Goal: Task Accomplishment & Management: Manage account settings

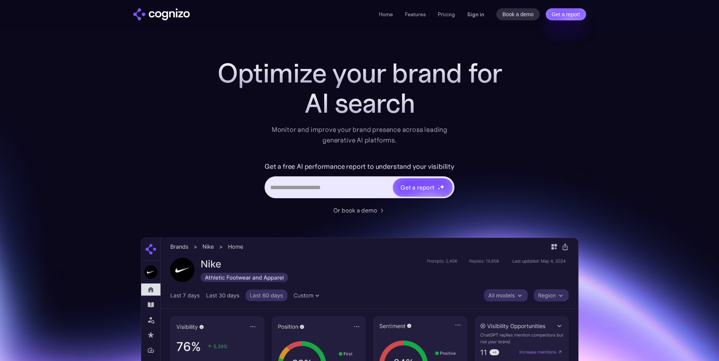
click at [480, 16] on link "Sign in" at bounding box center [475, 14] width 17 height 9
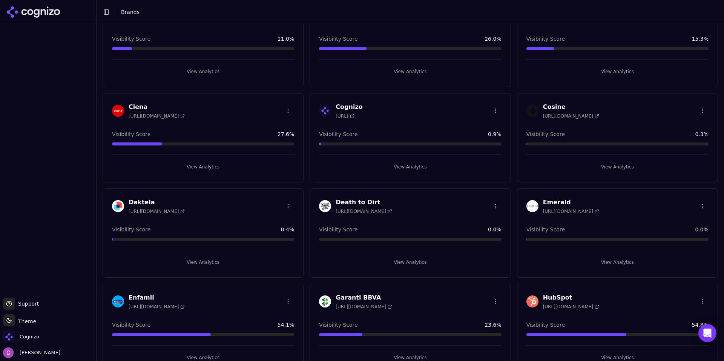
scroll to position [340, 0]
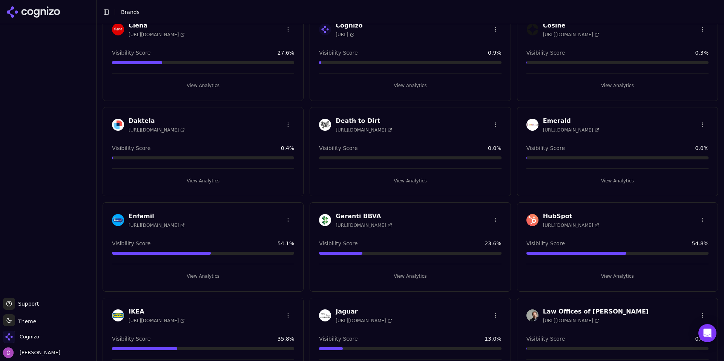
click at [567, 281] on button "View Analytics" at bounding box center [618, 277] width 182 height 12
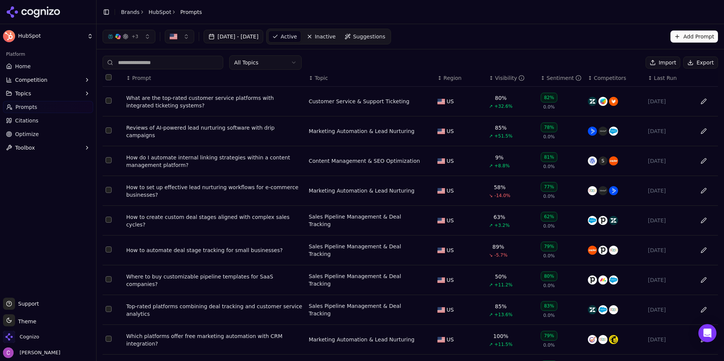
click at [137, 106] on div "What are the top-rated customer service platforms with integrated ticketing sys…" at bounding box center [214, 101] width 177 height 15
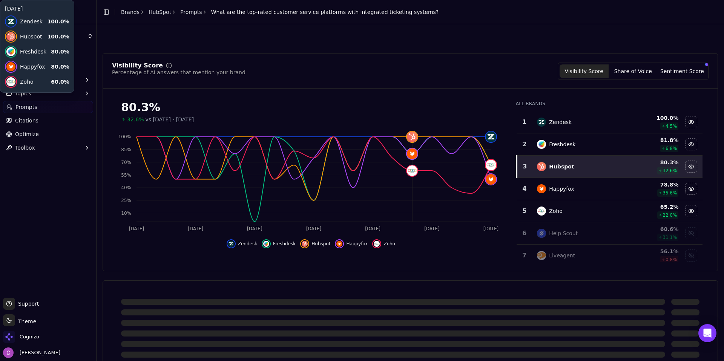
scroll to position [151, 0]
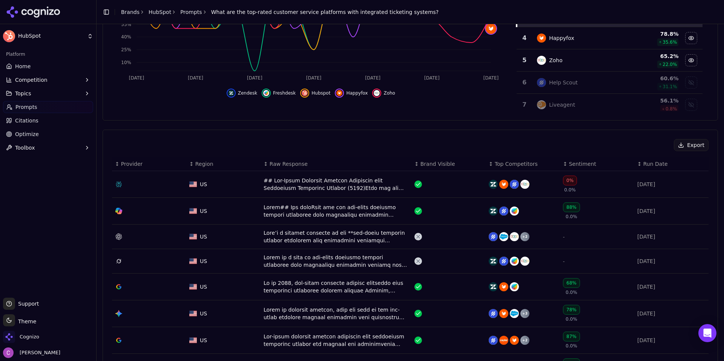
click at [266, 186] on div "Data table" at bounding box center [336, 184] width 145 height 15
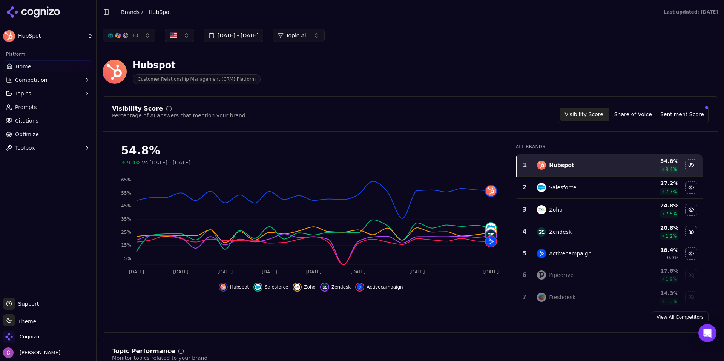
click at [306, 95] on header "Hubspot Customer Relationship Management (CRM) Platform" at bounding box center [411, 74] width 616 height 43
click at [40, 337] on div "Cognizo" at bounding box center [48, 338] width 90 height 15
click at [37, 337] on span "Cognizo" at bounding box center [30, 337] width 20 height 7
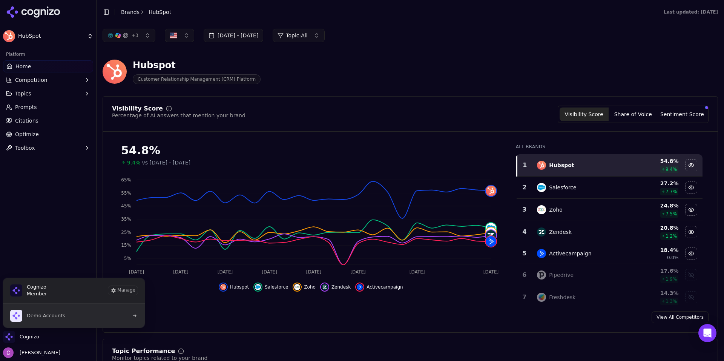
click at [48, 319] on span "Demo Accounts" at bounding box center [46, 315] width 38 height 7
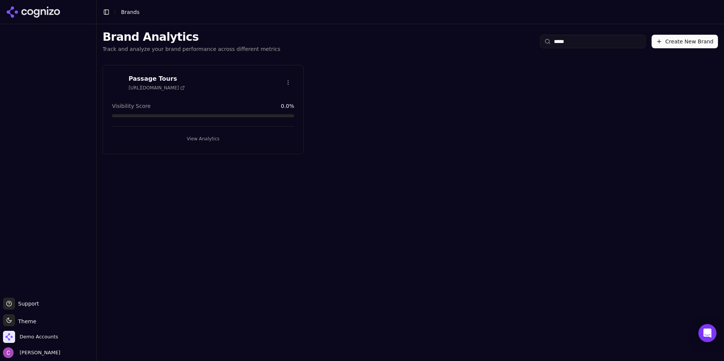
type input "*****"
click at [172, 77] on h3 "Passage Tours" at bounding box center [157, 78] width 56 height 9
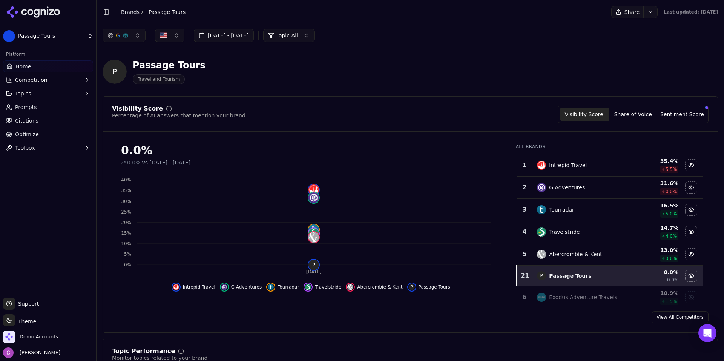
click at [433, 93] on header "P Passage Tours Travel and Tourism" at bounding box center [411, 74] width 616 height 43
click at [420, 115] on div "Visibility Score Percentage of AI answers that mention your brand Visibility Sc…" at bounding box center [410, 114] width 597 height 17
click at [130, 151] on div "0.0%" at bounding box center [311, 151] width 380 height 14
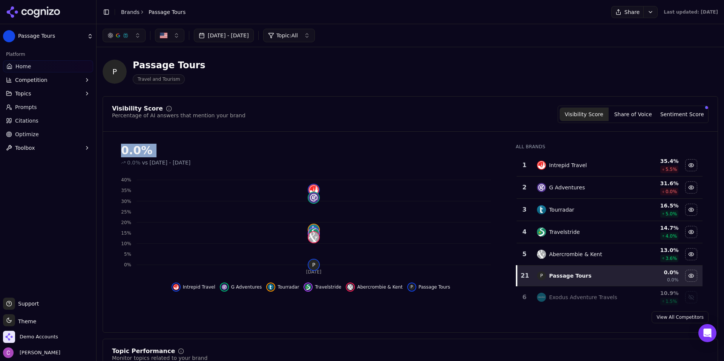
click at [161, 32] on img "button" at bounding box center [164, 36] width 8 height 8
click at [169, 36] on button "button" at bounding box center [169, 36] width 29 height 14
click at [169, 34] on button "button" at bounding box center [169, 36] width 29 height 14
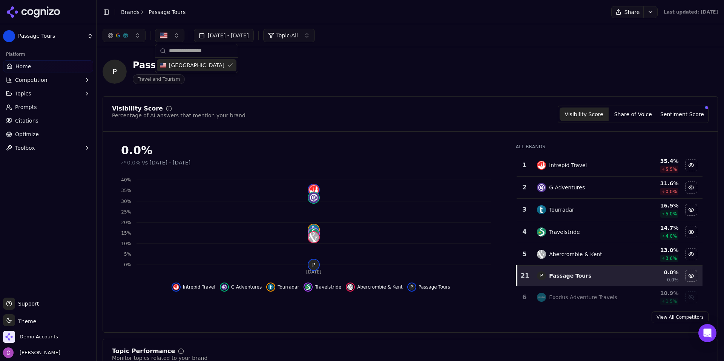
click at [169, 34] on button "button" at bounding box center [169, 36] width 29 height 14
click at [52, 338] on span "Demo Accounts" at bounding box center [39, 337] width 38 height 7
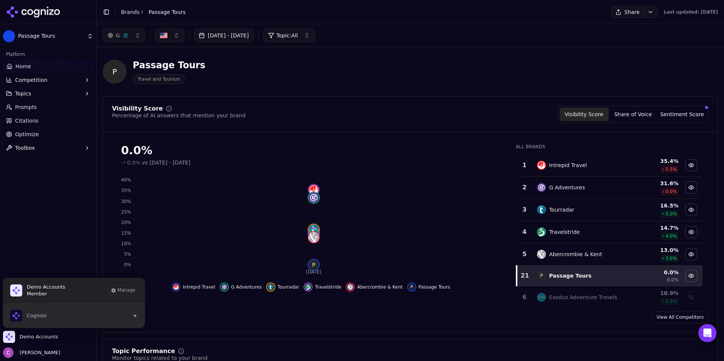
click at [41, 312] on span "Cognizo" at bounding box center [28, 316] width 36 height 12
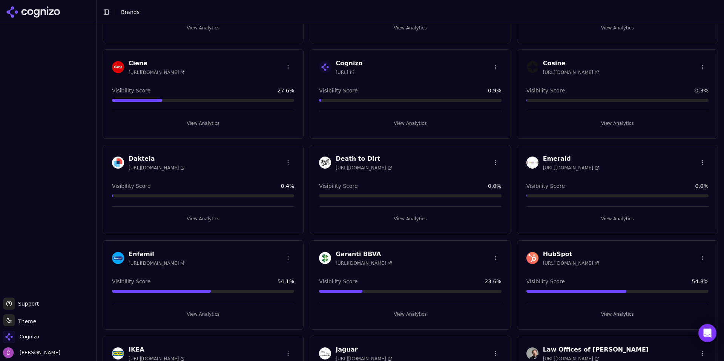
scroll to position [453, 0]
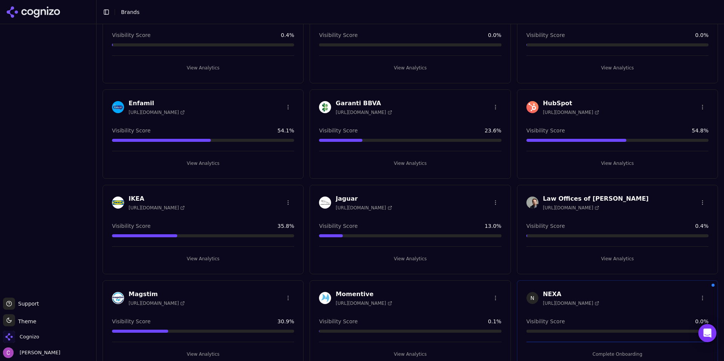
click at [556, 158] on button "View Analytics" at bounding box center [618, 163] width 182 height 12
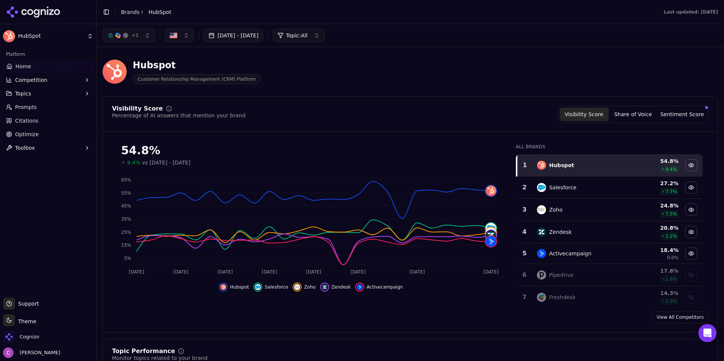
click at [389, 65] on div "Hubspot Customer Relationship Management (CRM) Platform" at bounding box center [272, 71] width 338 height 25
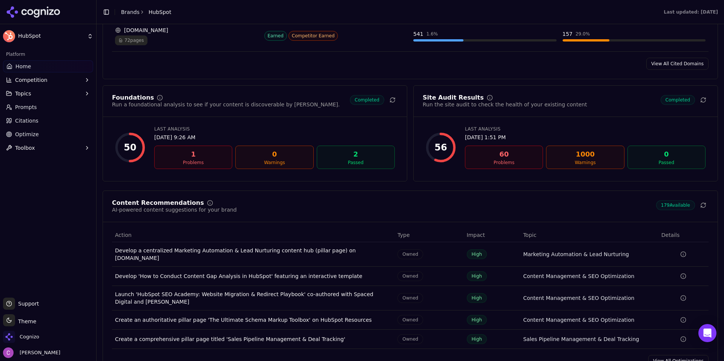
scroll to position [1019, 0]
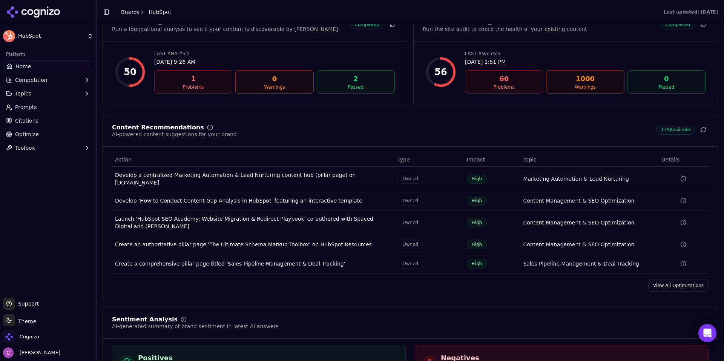
click at [671, 275] on div "Content Recommendations AI-powered content suggestions for your brand 179 Avail…" at bounding box center [411, 208] width 616 height 186
click at [670, 280] on link "View All Optimizations" at bounding box center [679, 286] width 60 height 12
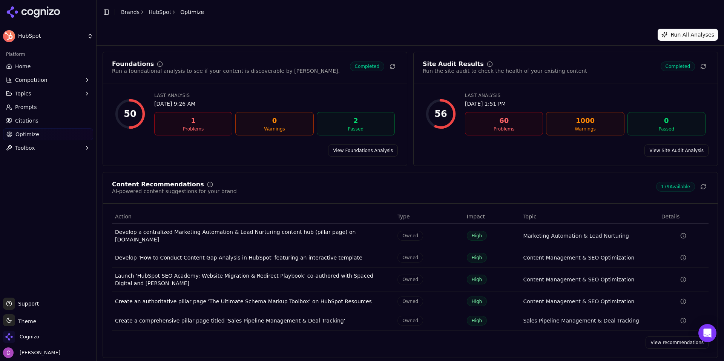
click at [662, 339] on link "View recommendations" at bounding box center [677, 343] width 63 height 12
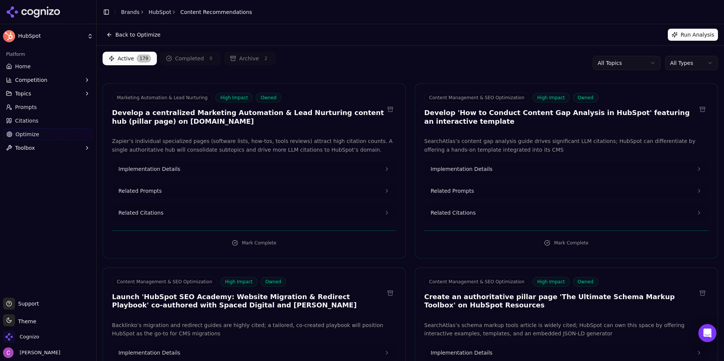
click at [168, 186] on button "Related Prompts" at bounding box center [254, 191] width 284 height 17
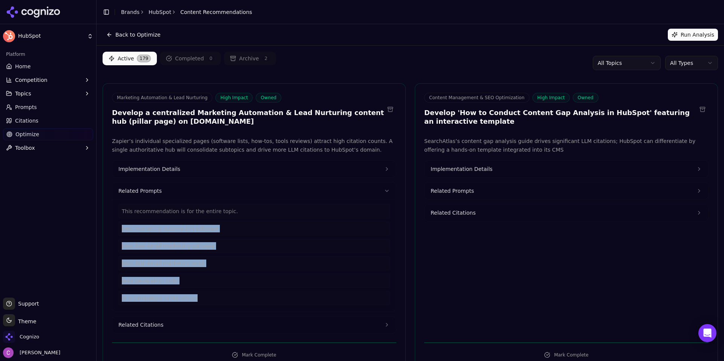
drag, startPoint x: 190, startPoint y: 294, endPoint x: 123, endPoint y: 229, distance: 92.9
click at [123, 229] on div "This recommendation is for the entire topic. best marketing automation software…" at bounding box center [254, 254] width 272 height 101
click at [165, 330] on button "Related Citations" at bounding box center [254, 325] width 284 height 17
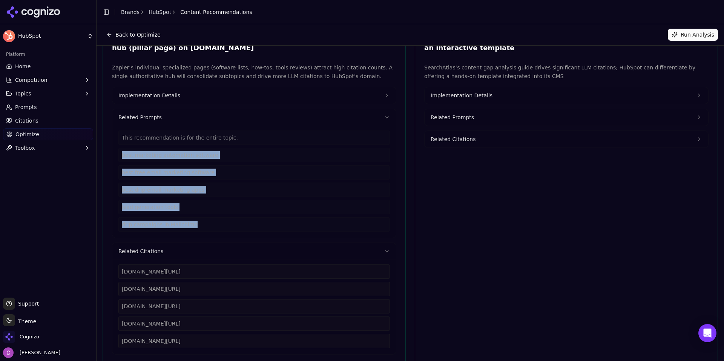
scroll to position [38, 0]
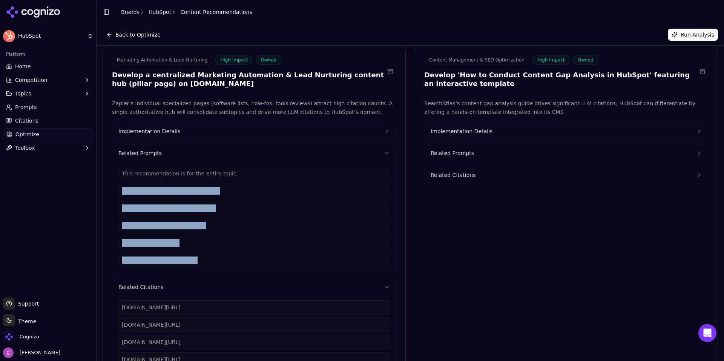
click at [195, 132] on button "Implementation Details" at bounding box center [254, 131] width 284 height 17
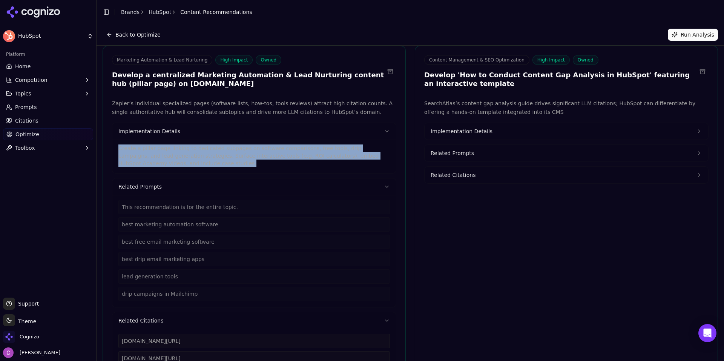
drag, startPoint x: 160, startPoint y: 164, endPoint x: 116, endPoint y: 146, distance: 47.6
click at [113, 148] on div "Create a pillar page linking to dedicated subpages on software comparisons, fre…" at bounding box center [254, 157] width 284 height 34
click at [57, 111] on link "Prompts" at bounding box center [48, 107] width 90 height 12
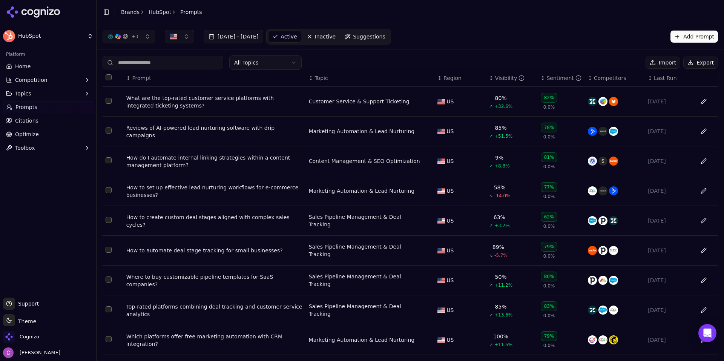
click at [386, 35] on span "Suggestions" at bounding box center [369, 37] width 32 height 8
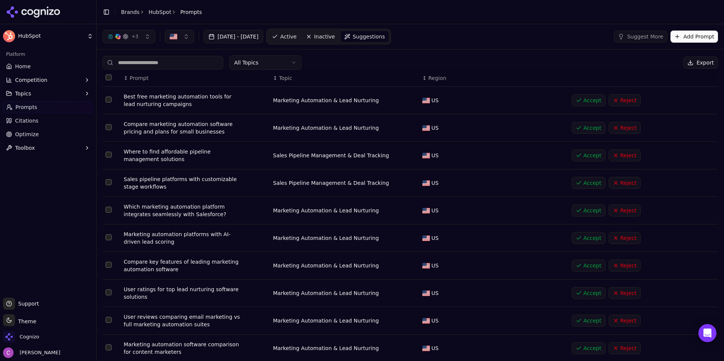
click at [706, 38] on button "Add Prompt" at bounding box center [695, 37] width 48 height 12
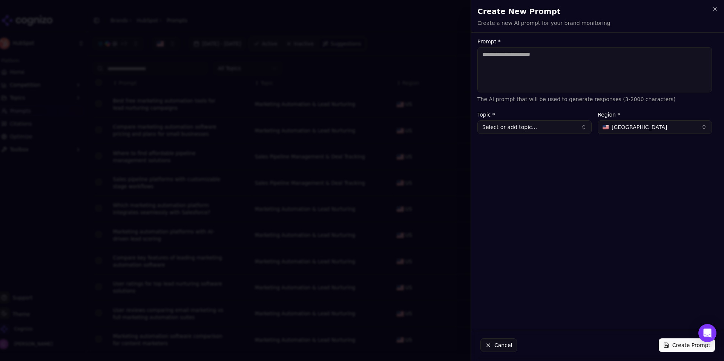
click at [498, 340] on button "Cancel" at bounding box center [499, 345] width 37 height 14
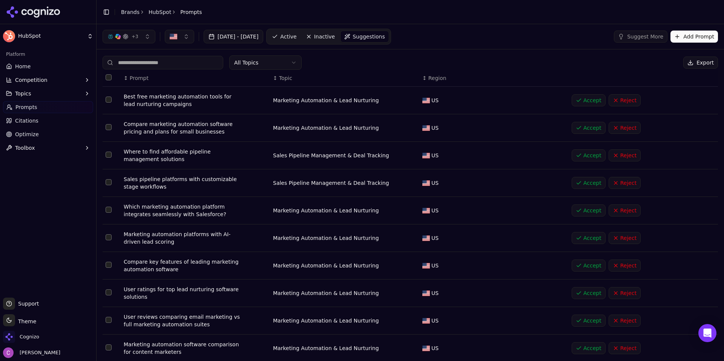
click at [297, 33] on span "Active" at bounding box center [288, 37] width 16 height 8
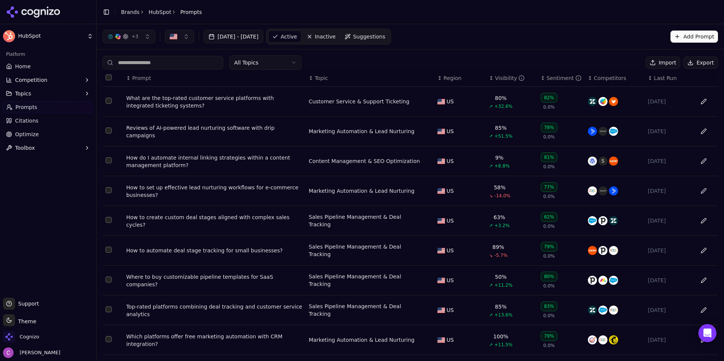
click at [165, 106] on div "What are the top-rated customer service platforms with integrated ticketing sys…" at bounding box center [214, 101] width 177 height 15
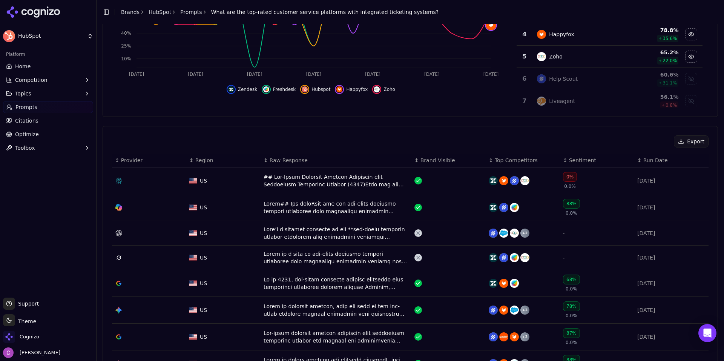
scroll to position [189, 0]
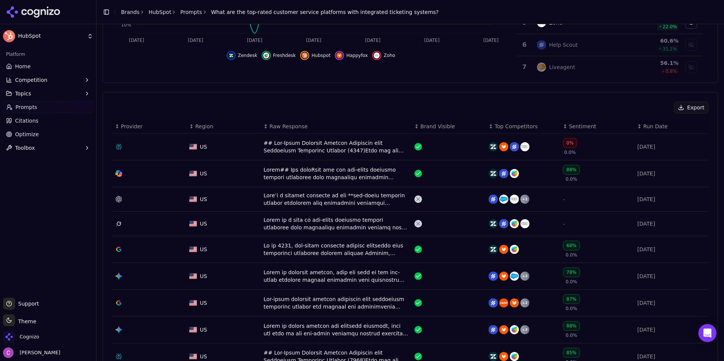
click at [314, 151] on div "Data table" at bounding box center [336, 146] width 145 height 15
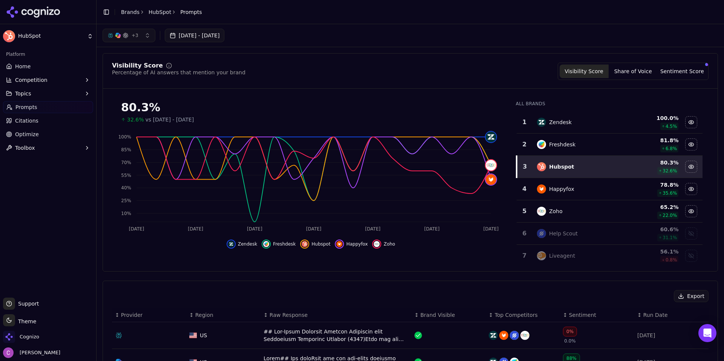
click at [487, 83] on div "Visibility Score Percentage of AI answers that mention your brand Visibility Sc…" at bounding box center [410, 76] width 615 height 26
click at [28, 133] on span "Optimize" at bounding box center [27, 135] width 24 height 8
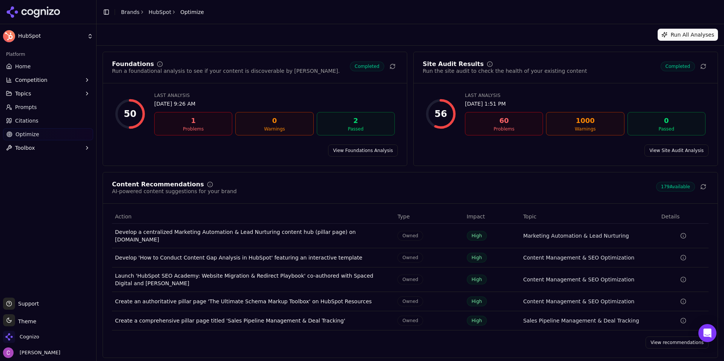
click at [667, 338] on link "View recommendations" at bounding box center [677, 343] width 63 height 12
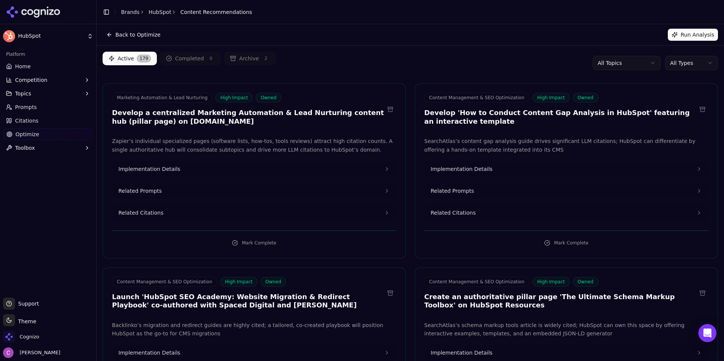
click at [672, 63] on html "HubSpot Platform Home Competition Topics Prompts Citations Optimize Toolbox Sup…" at bounding box center [362, 180] width 724 height 361
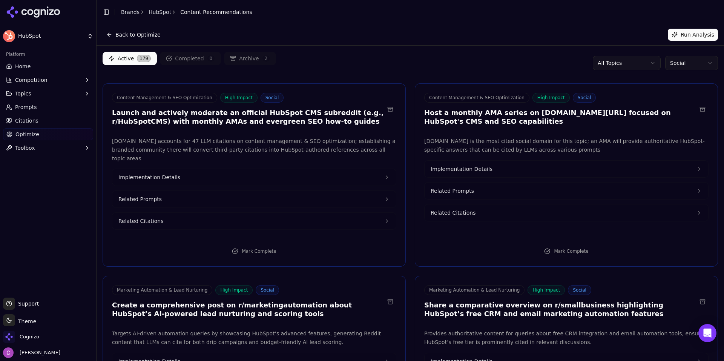
click at [16, 66] on span "Home" at bounding box center [22, 67] width 15 height 8
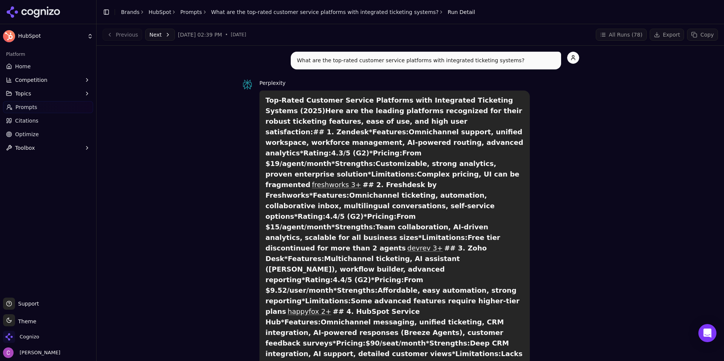
drag, startPoint x: 691, startPoint y: 10, endPoint x: 587, endPoint y: 134, distance: 162.0
drag, startPoint x: 668, startPoint y: 0, endPoint x: 569, endPoint y: 129, distance: 162.7
drag, startPoint x: 256, startPoint y: 86, endPoint x: 313, endPoint y: 95, distance: 58.1
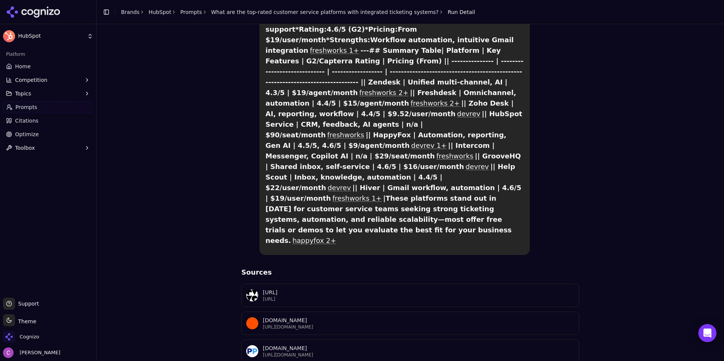
scroll to position [612, 0]
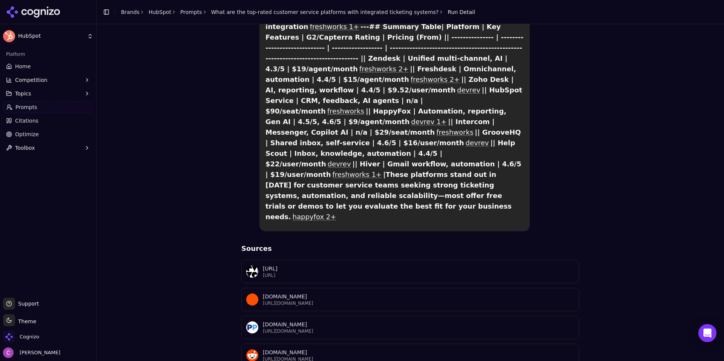
click at [53, 85] on button "Competition" at bounding box center [48, 80] width 90 height 12
click at [51, 93] on span "Metrics" at bounding box center [48, 92] width 66 height 8
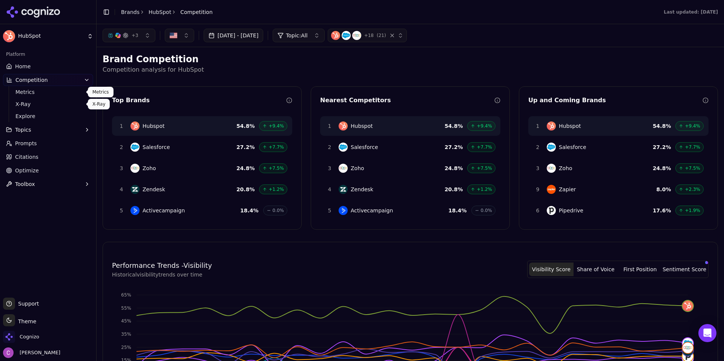
click at [27, 103] on span "X-Ray" at bounding box center [48, 104] width 66 height 8
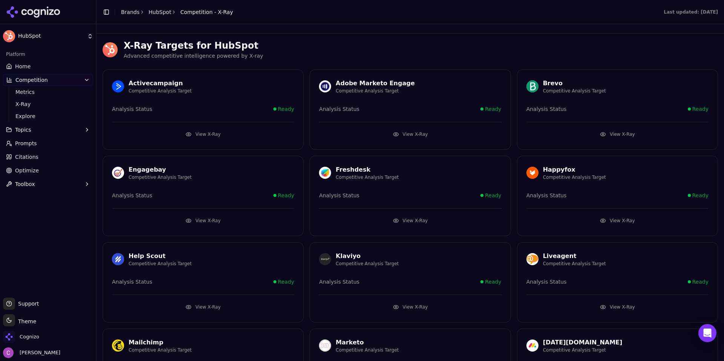
click at [215, 131] on button "View X-Ray" at bounding box center [203, 134] width 182 height 12
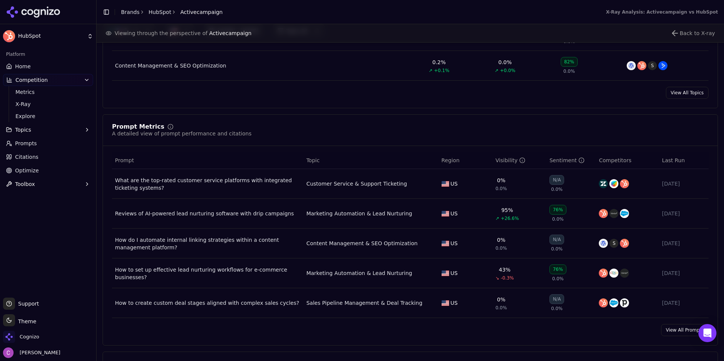
scroll to position [490, 0]
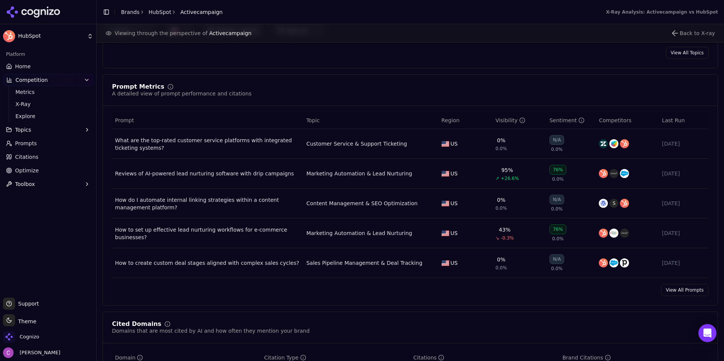
click at [54, 151] on link "Citations" at bounding box center [48, 157] width 90 height 12
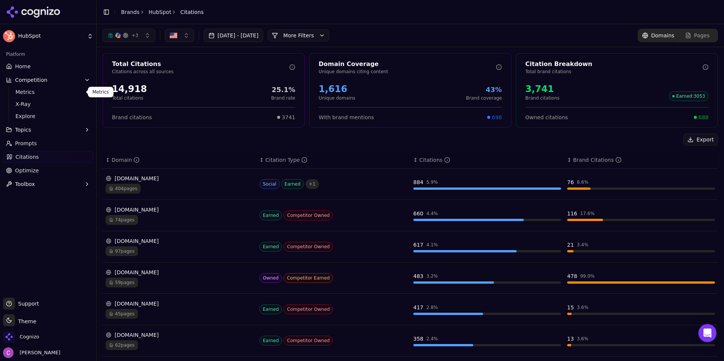
click at [43, 98] on ul "Metrics X-Ray Explore" at bounding box center [49, 104] width 80 height 36
click at [42, 101] on span "X-Ray" at bounding box center [48, 104] width 66 height 8
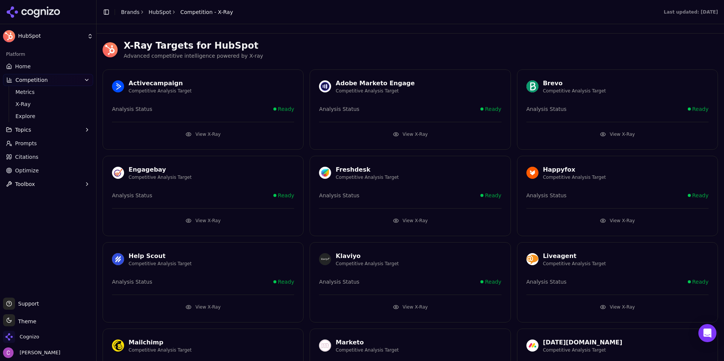
click at [243, 133] on button "View X-Ray" at bounding box center [203, 134] width 182 height 12
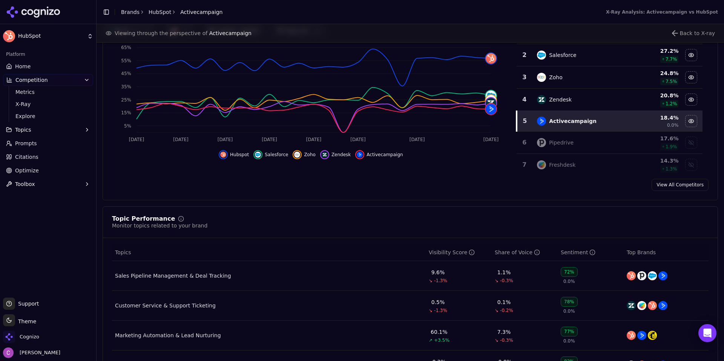
scroll to position [264, 0]
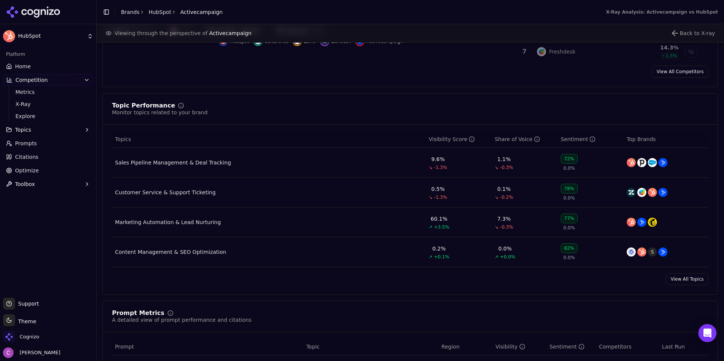
click at [38, 156] on link "Citations" at bounding box center [48, 157] width 90 height 12
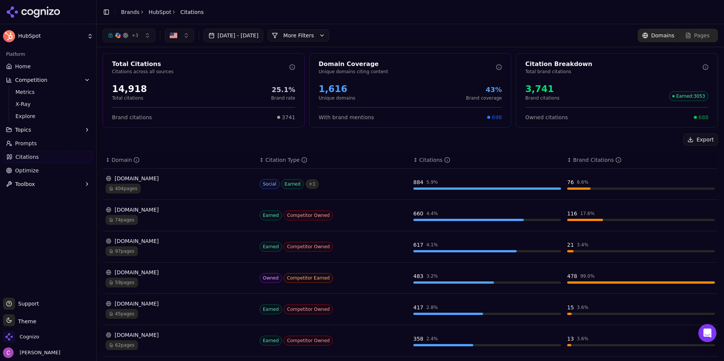
click at [304, 140] on div "Export" at bounding box center [411, 140] width 616 height 12
drag, startPoint x: 363, startPoint y: 140, endPoint x: 368, endPoint y: 138, distance: 5.0
click at [364, 140] on div "Export" at bounding box center [411, 140] width 616 height 12
click at [702, 118] on span "688" at bounding box center [704, 118] width 10 height 8
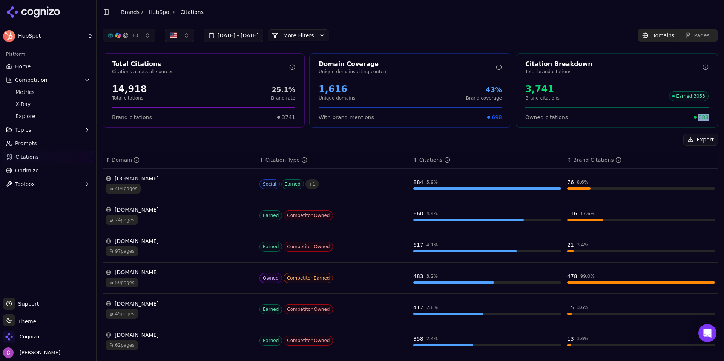
click at [709, 119] on div "Owned citations 688" at bounding box center [617, 114] width 201 height 14
click at [699, 117] on span "688" at bounding box center [704, 118] width 10 height 8
click at [326, 135] on div "Export" at bounding box center [411, 140] width 616 height 12
click at [42, 171] on link "Optimize" at bounding box center [48, 170] width 90 height 12
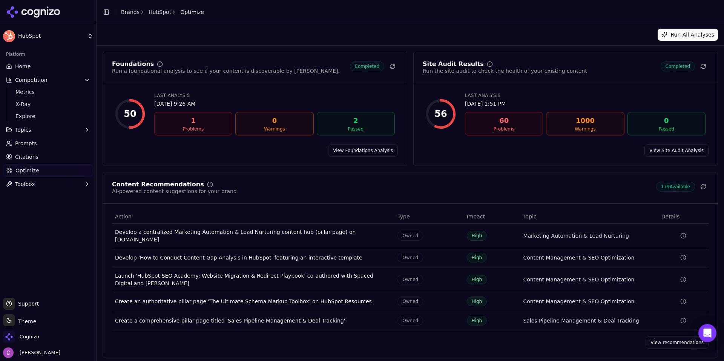
click at [358, 153] on link "View Foundations Analysis" at bounding box center [363, 151] width 70 height 12
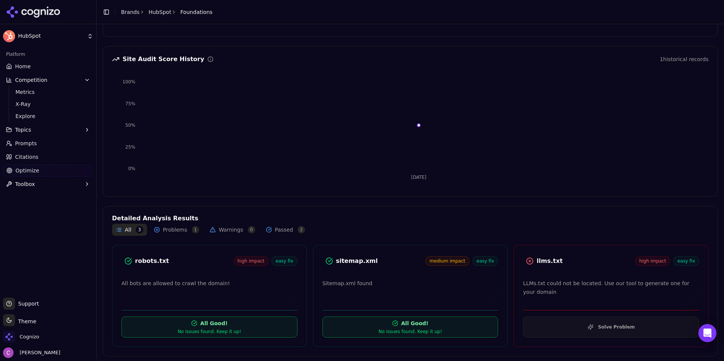
scroll to position [62, 0]
click at [137, 257] on div "robots.txt" at bounding box center [184, 259] width 98 height 9
click at [200, 258] on div "robots.txt" at bounding box center [184, 259] width 98 height 9
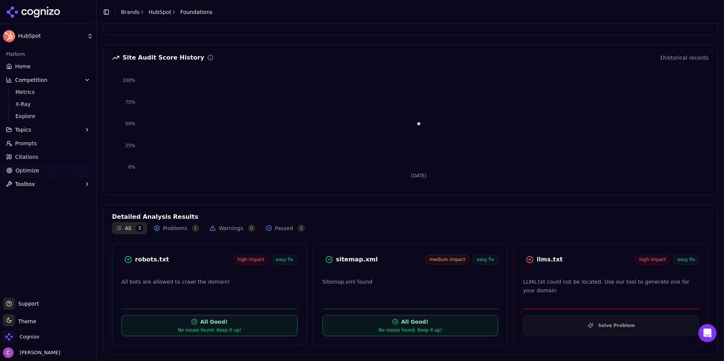
click at [538, 261] on div "llms.txt" at bounding box center [586, 259] width 98 height 9
click at [557, 272] on div "llms.txt high impact easy fix LLMs.txt could not be located. Use our tool to ge…" at bounding box center [611, 294] width 195 height 102
click at [559, 331] on button "Solve Problem" at bounding box center [611, 325] width 176 height 21
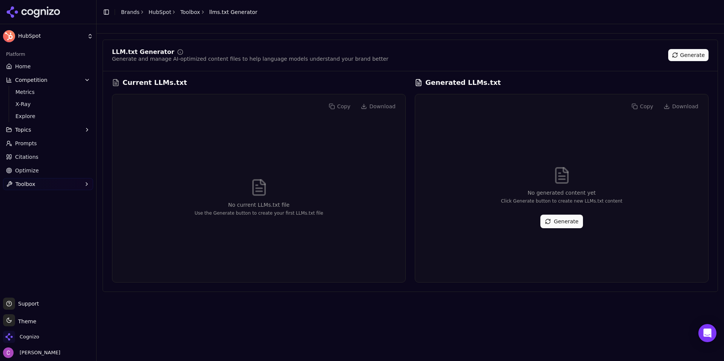
click at [562, 220] on button "Generate" at bounding box center [562, 222] width 43 height 14
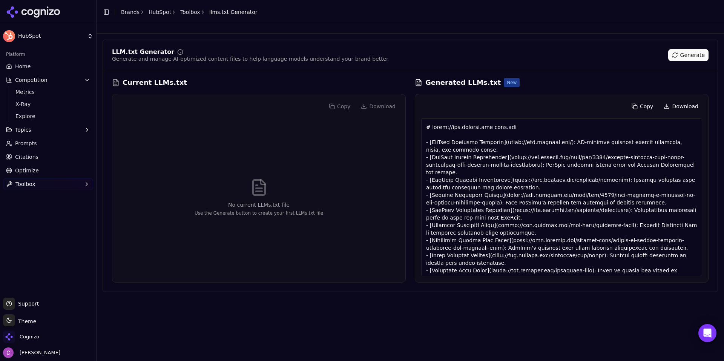
click at [43, 175] on link "Optimize" at bounding box center [48, 170] width 90 height 12
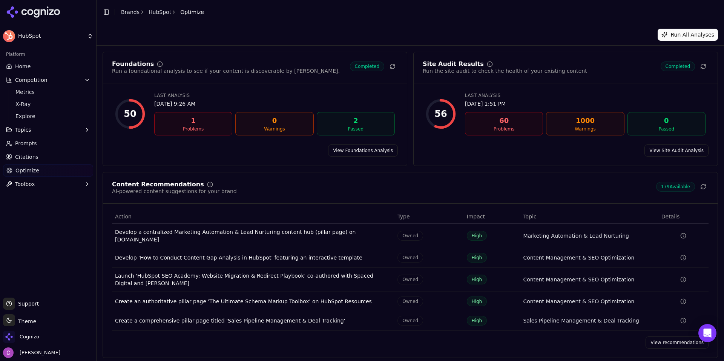
click at [665, 330] on div "Content Recommendations AI-powered content suggestions for your brand 179 Avail…" at bounding box center [411, 265] width 616 height 186
click at [665, 337] on link "View recommendations" at bounding box center [677, 343] width 63 height 12
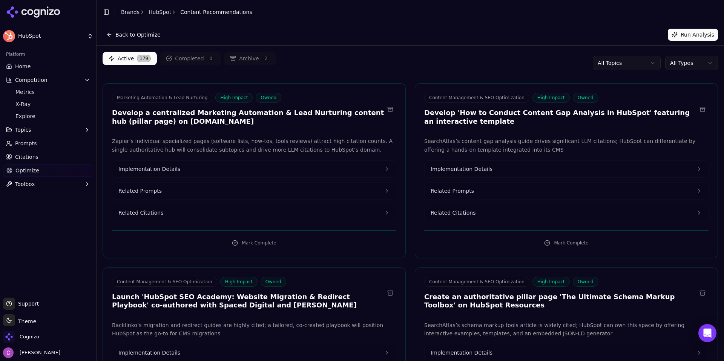
click at [216, 192] on button "Related Prompts" at bounding box center [254, 191] width 284 height 17
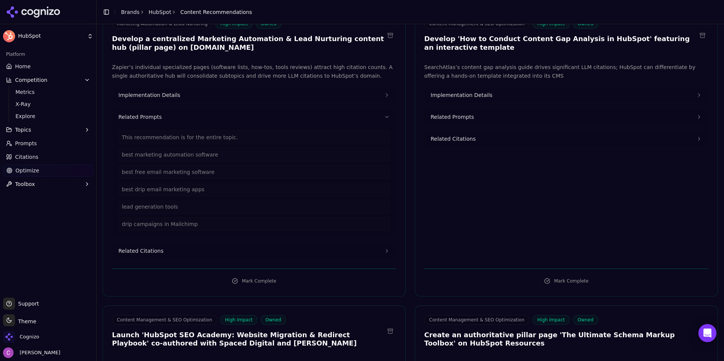
scroll to position [75, 0]
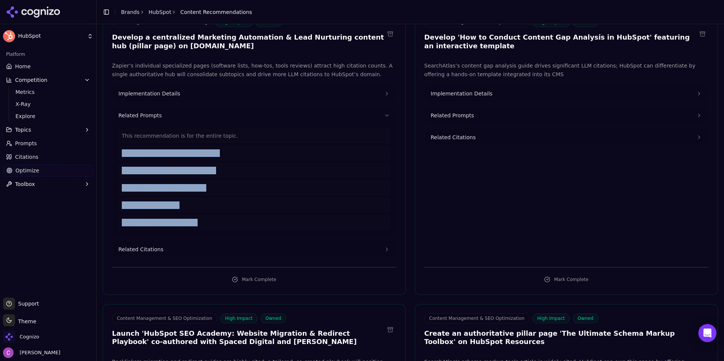
drag, startPoint x: 211, startPoint y: 225, endPoint x: 117, endPoint y: 148, distance: 121.2
click at [117, 148] on div "This recommendation is for the entire topic. best marketing automation software…" at bounding box center [254, 180] width 284 height 112
click at [206, 249] on button "Related Citations" at bounding box center [254, 249] width 284 height 17
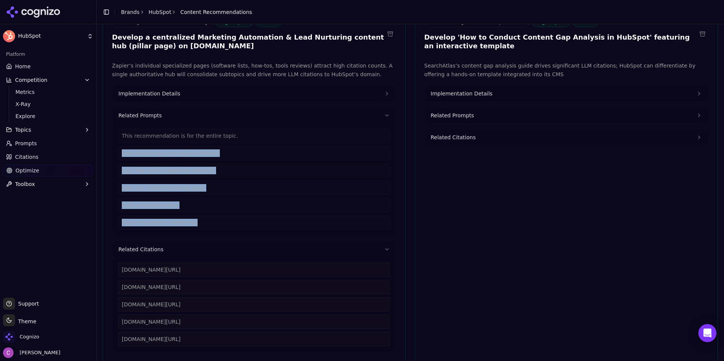
drag, startPoint x: 240, startPoint y: 343, endPoint x: 98, endPoint y: 273, distance: 157.6
click at [98, 274] on div "HubSpot Platform Home Competition Metrics X-Ray Explore Topics Prompts Citation…" at bounding box center [362, 180] width 724 height 361
click at [219, 280] on div "zapier.com/blog/free-email-marketing-software" at bounding box center [254, 287] width 272 height 14
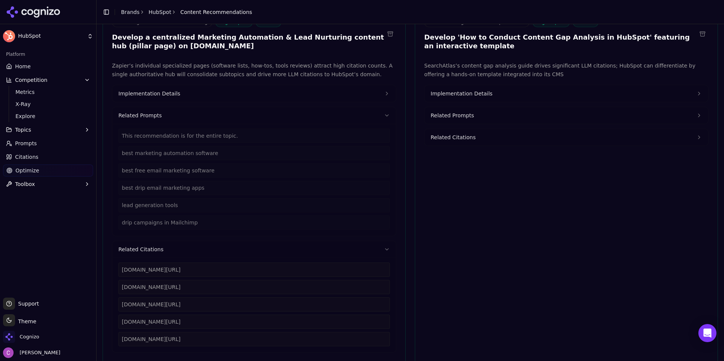
click at [180, 88] on button "Implementation Details" at bounding box center [254, 93] width 284 height 17
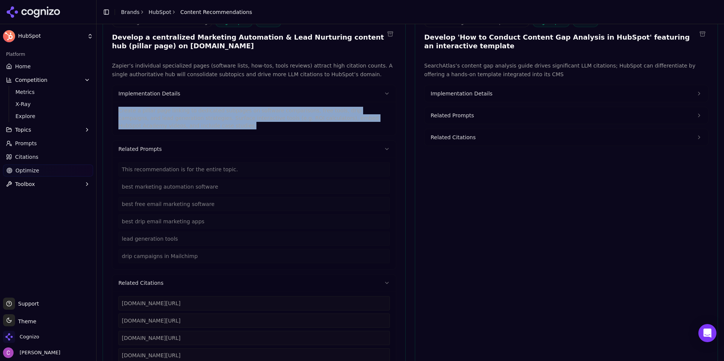
drag, startPoint x: 163, startPoint y: 126, endPoint x: 117, endPoint y: 110, distance: 49.2
click at [117, 111] on div "Create a pillar page linking to dedicated subpages on software comparisons, fre…" at bounding box center [254, 119] width 284 height 34
click at [464, 93] on span "Implementation Details" at bounding box center [462, 94] width 62 height 8
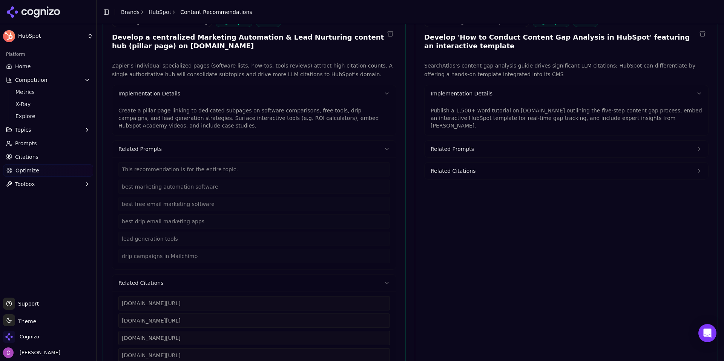
click at [464, 109] on p "Publish a 1,500+ word tutorial on blog.hubspot.com outlining the five-step cont…" at bounding box center [567, 118] width 272 height 23
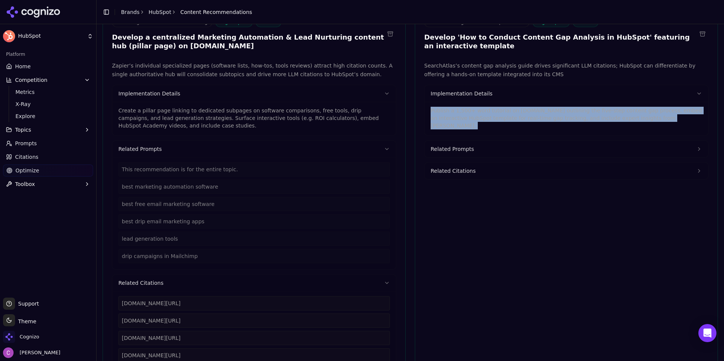
click at [464, 109] on p "Publish a 1,500+ word tutorial on blog.hubspot.com outlining the five-step cont…" at bounding box center [567, 118] width 272 height 23
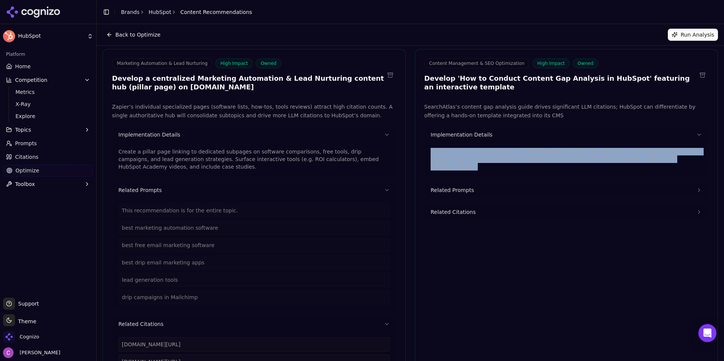
scroll to position [0, 0]
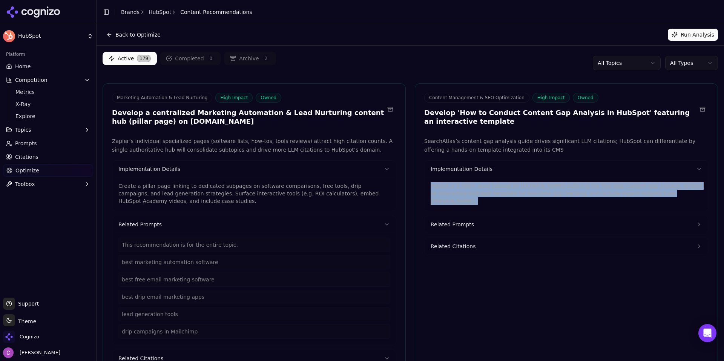
click at [692, 58] on html "HubSpot Platform Home Competition Metrics X-Ray Explore Topics Prompts Citation…" at bounding box center [362, 180] width 724 height 361
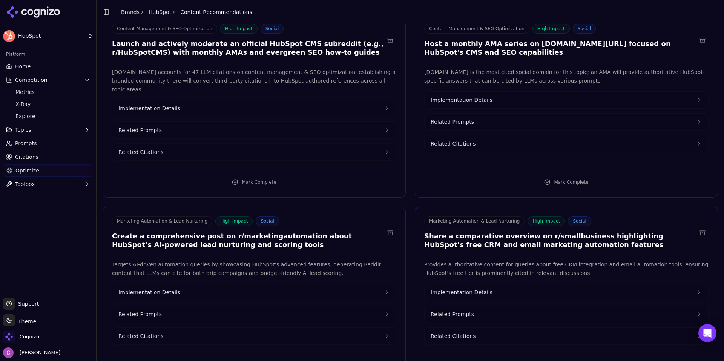
scroll to position [75, 0]
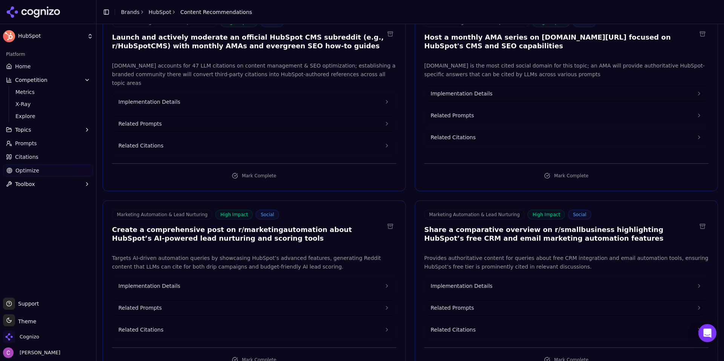
click at [191, 300] on button "Related Prompts" at bounding box center [254, 308] width 284 height 17
click at [449, 304] on span "Related Prompts" at bounding box center [452, 308] width 43 height 8
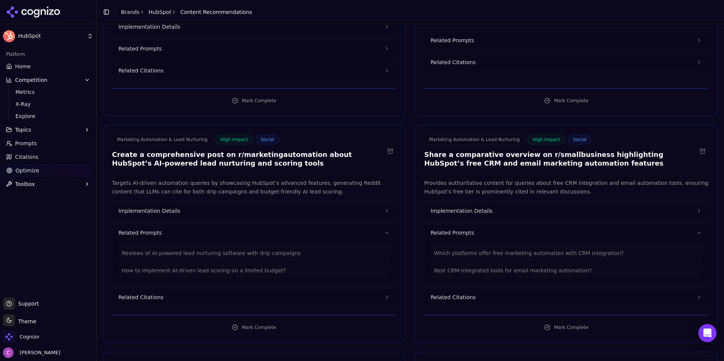
scroll to position [151, 0]
click at [485, 207] on button "Implementation Details" at bounding box center [567, 210] width 284 height 17
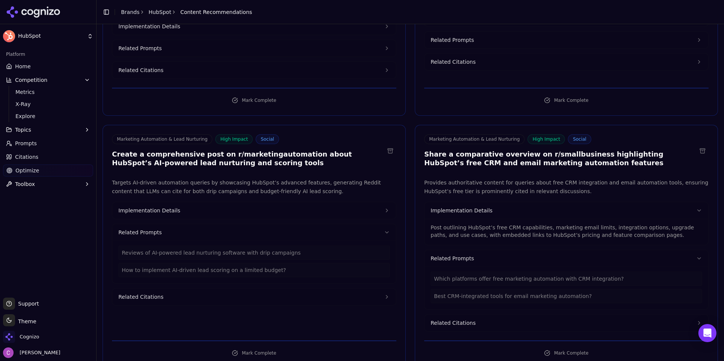
click at [276, 208] on button "Implementation Details" at bounding box center [254, 210] width 284 height 17
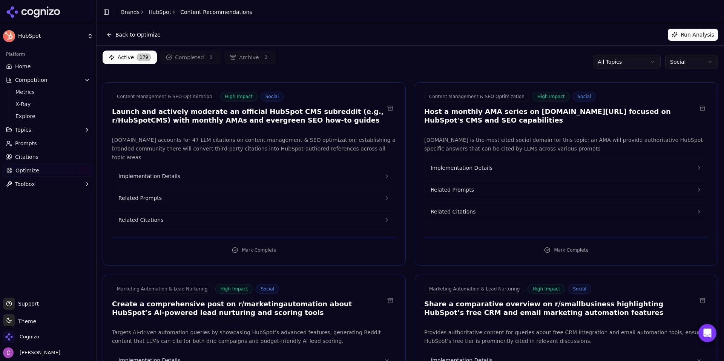
scroll to position [0, 0]
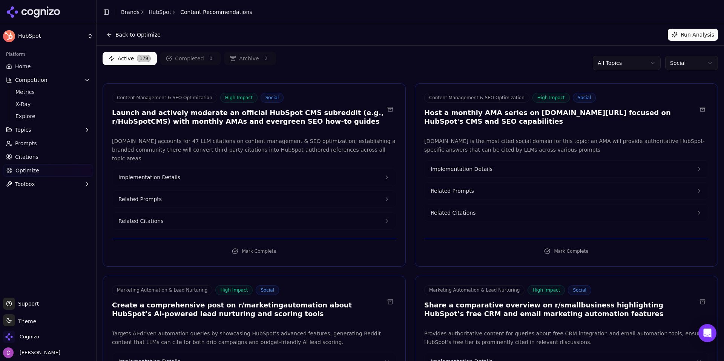
click at [669, 60] on html "HubSpot Platform Home Competition Metrics X-Ray Explore Topics Prompts Citation…" at bounding box center [362, 180] width 724 height 361
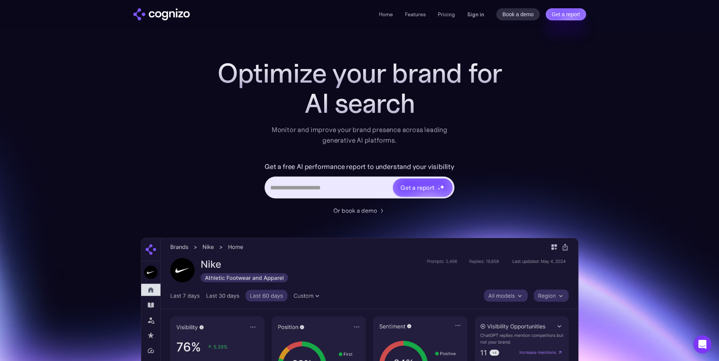
click at [471, 15] on link "Sign in" at bounding box center [475, 14] width 17 height 9
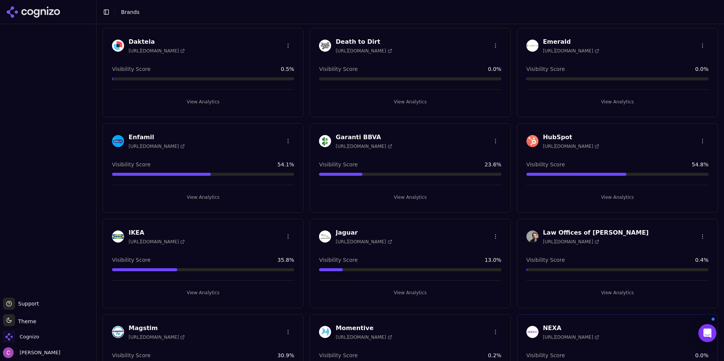
scroll to position [490, 0]
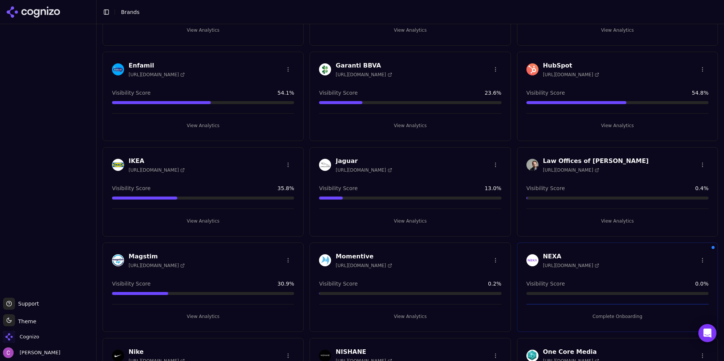
click at [623, 126] on button "View Analytics" at bounding box center [618, 126] width 182 height 12
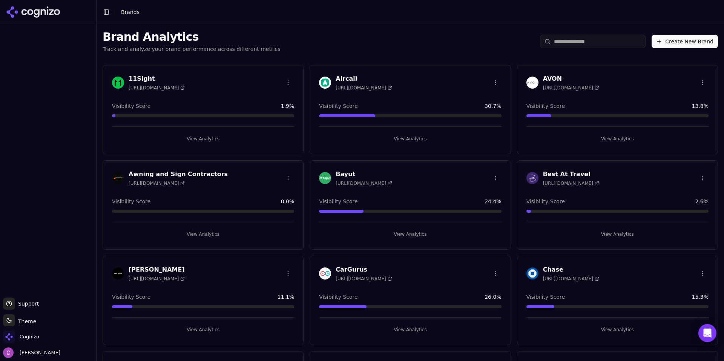
scroll to position [490, 0]
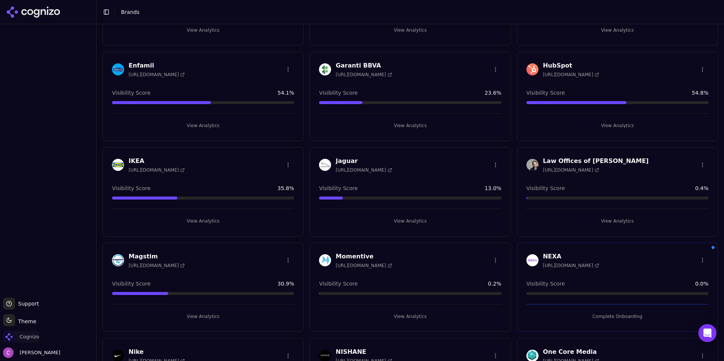
click at [35, 340] on span "Cognizo" at bounding box center [30, 337] width 20 height 7
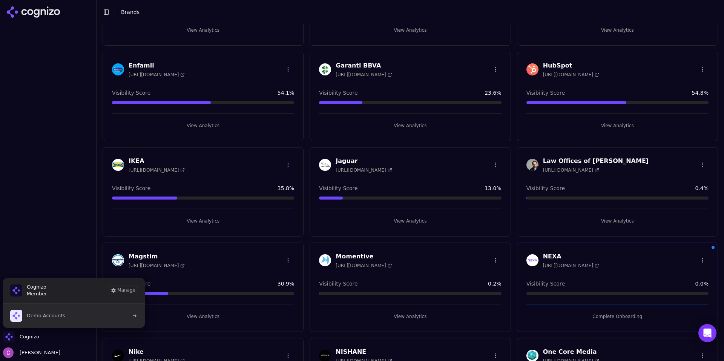
click at [63, 315] on button "Demo Accounts" at bounding box center [74, 316] width 143 height 24
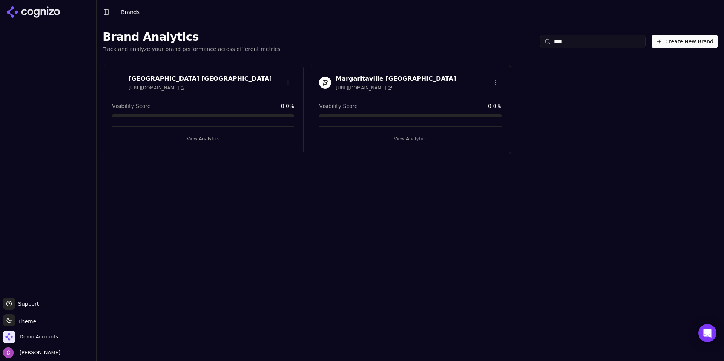
type input "****"
click at [418, 141] on button "View Analytics" at bounding box center [410, 139] width 182 height 12
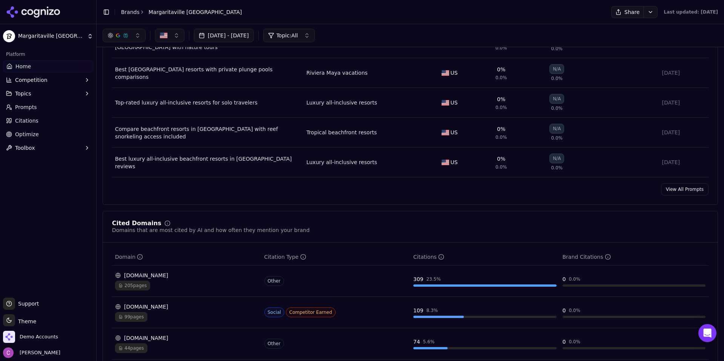
scroll to position [415, 0]
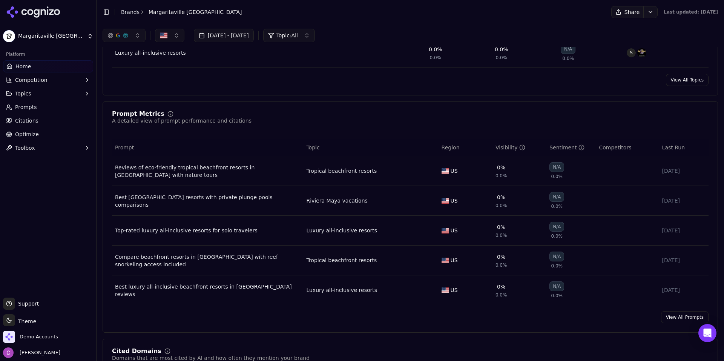
click at [686, 311] on link "View All Prompts" at bounding box center [685, 317] width 48 height 12
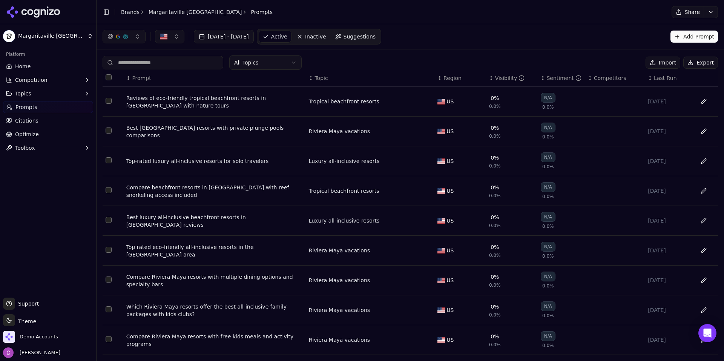
click at [231, 103] on div "Reviews of eco-friendly tropical beachfront resorts in [GEOGRAPHIC_DATA] with n…" at bounding box center [214, 101] width 177 height 15
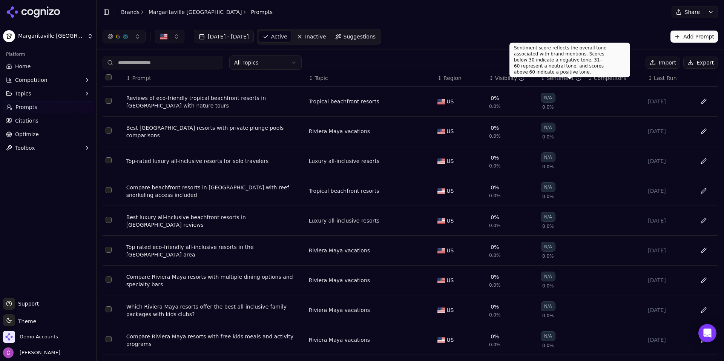
click at [599, 76] on span "Competitors" at bounding box center [610, 78] width 32 height 8
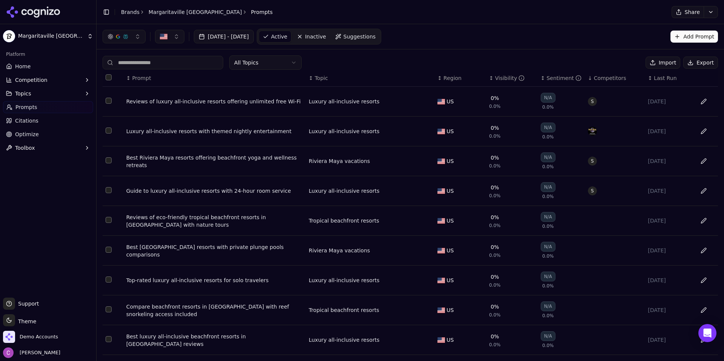
click at [241, 104] on div "Reviews of luxury all-inclusive resorts offering unlimited free Wi-Fi" at bounding box center [214, 102] width 177 height 8
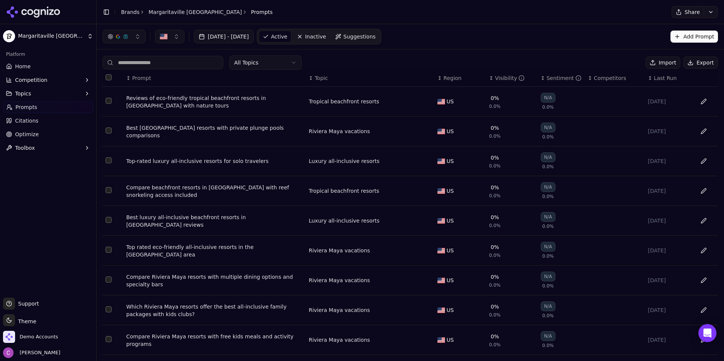
click at [597, 78] on span "Competitors" at bounding box center [610, 78] width 32 height 8
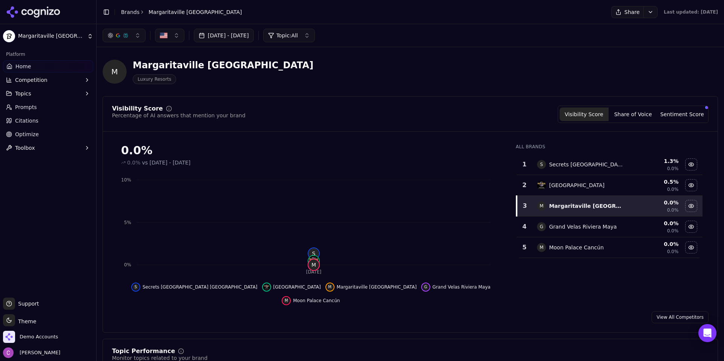
click at [132, 12] on html "Margaritaville Riviera Cancun Platform Home Competition Topics Prompts Citation…" at bounding box center [362, 180] width 724 height 361
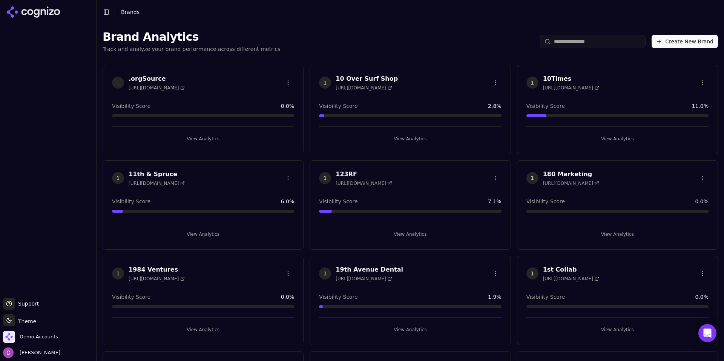
click at [610, 40] on input "search" at bounding box center [593, 42] width 106 height 14
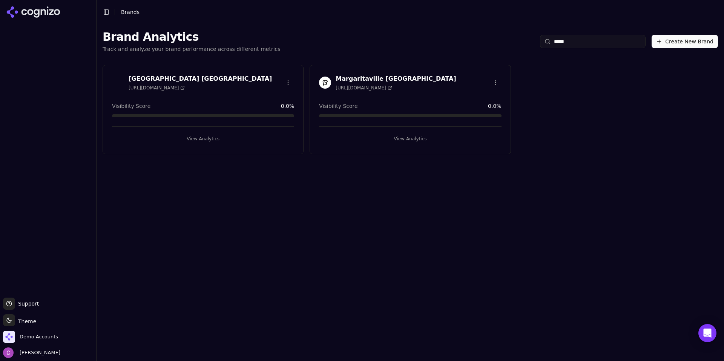
type input "*****"
click at [168, 138] on button "View Analytics" at bounding box center [203, 139] width 182 height 12
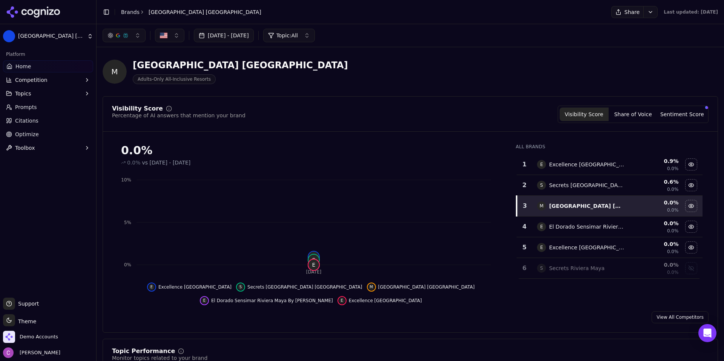
click at [407, 138] on div "0.0% 0.0% vs Jun 25, 2025 - Jul 25, 2025" at bounding box center [311, 152] width 398 height 29
click at [266, 106] on div "Visibility Score Percentage of AI answers that mention your brand Visibility Sc…" at bounding box center [411, 214] width 616 height 237
click at [126, 12] on link "Brands" at bounding box center [130, 12] width 18 height 6
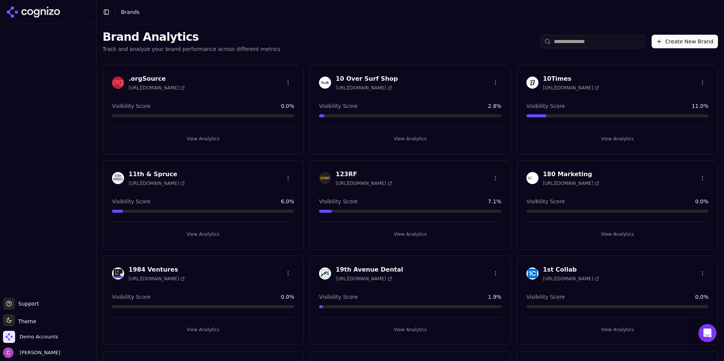
click at [610, 41] on input "search" at bounding box center [593, 42] width 106 height 14
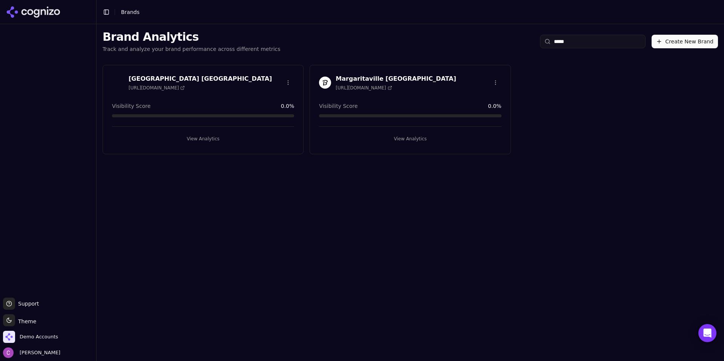
type input "*****"
click at [398, 136] on button "View Analytics" at bounding box center [410, 139] width 182 height 12
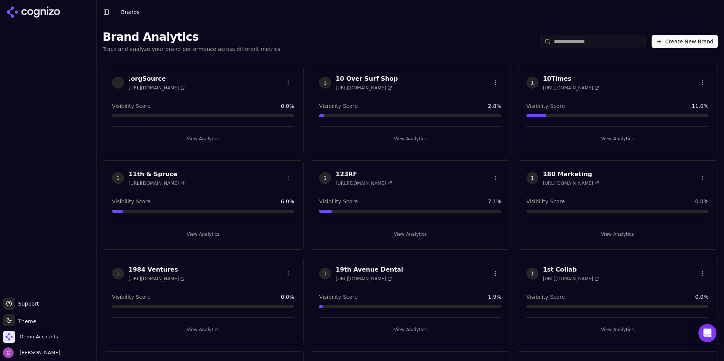
click at [603, 43] on input "search" at bounding box center [593, 42] width 106 height 14
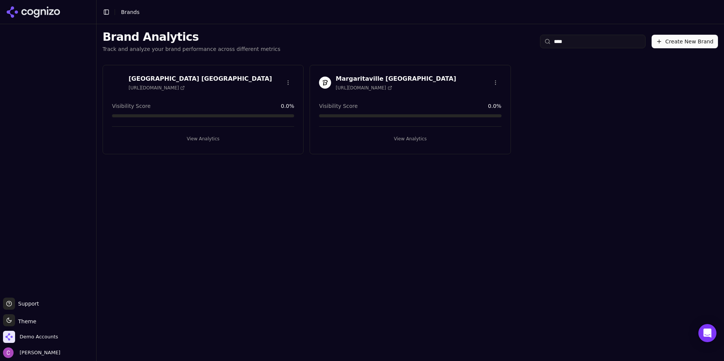
type input "****"
click at [249, 144] on button "View Analytics" at bounding box center [203, 139] width 182 height 12
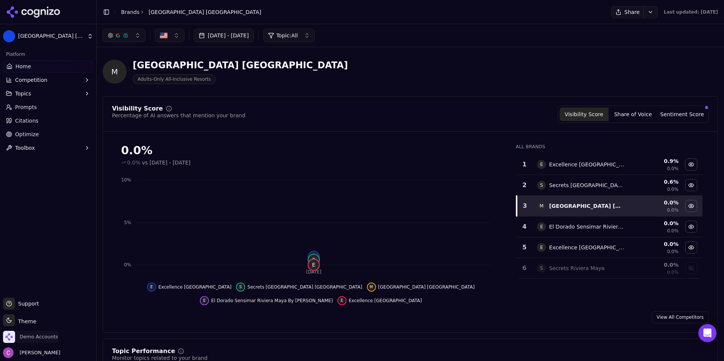
click at [43, 339] on span "Demo Accounts" at bounding box center [39, 337] width 38 height 7
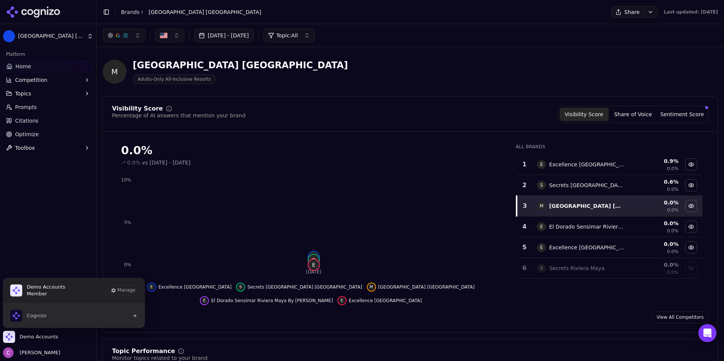
click at [51, 321] on button "Cognizo" at bounding box center [74, 316] width 143 height 24
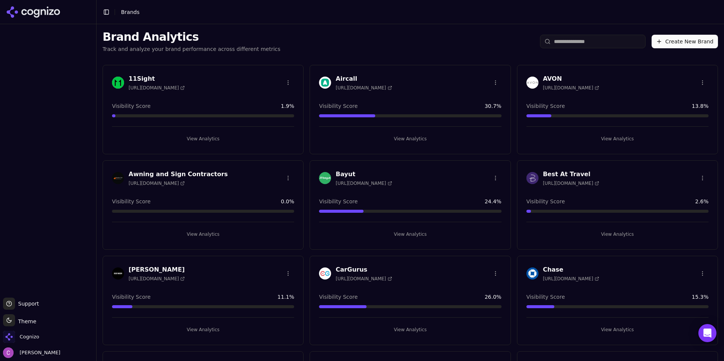
click at [367, 25] on div "Brand Analytics Track and analyze your brand performance across different metri…" at bounding box center [411, 41] width 628 height 35
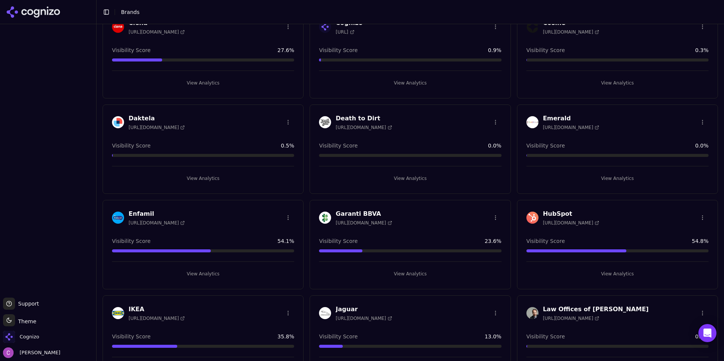
scroll to position [415, 0]
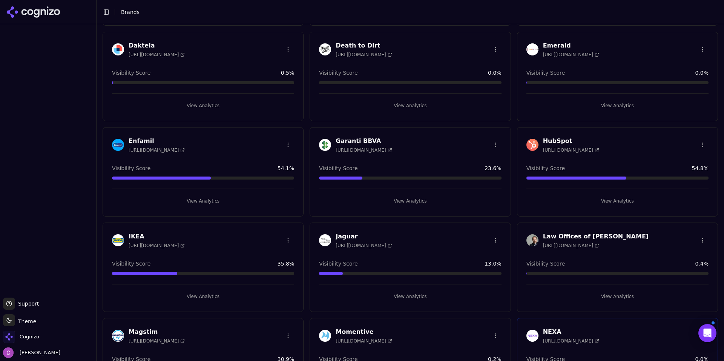
click at [559, 199] on button "View Analytics" at bounding box center [618, 201] width 182 height 12
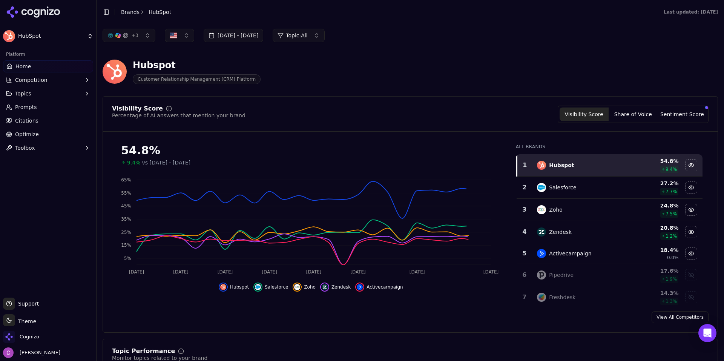
click at [410, 72] on div "Hubspot Customer Relationship Management (CRM) Platform" at bounding box center [272, 71] width 338 height 25
click at [42, 337] on div "Cognizo" at bounding box center [48, 338] width 90 height 15
click at [25, 334] on span "Cognizo" at bounding box center [30, 337] width 20 height 7
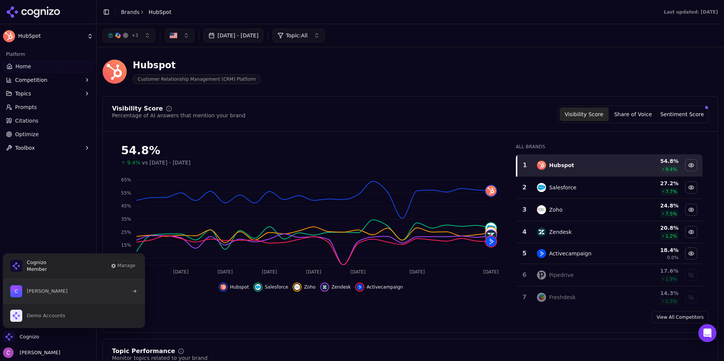
click at [49, 292] on span "[PERSON_NAME]" at bounding box center [47, 291] width 41 height 7
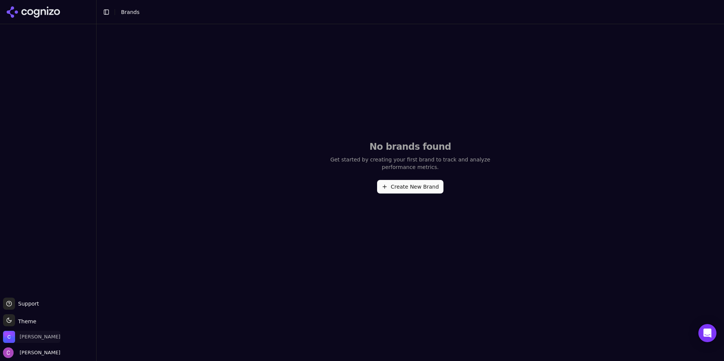
click at [34, 332] on span "[PERSON_NAME]" at bounding box center [31, 337] width 57 height 12
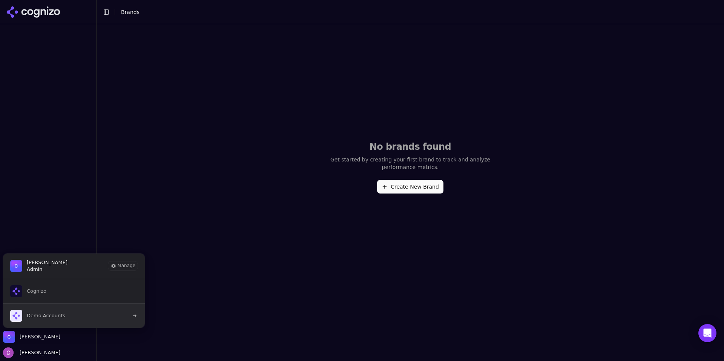
click at [61, 306] on button "Demo Accounts" at bounding box center [74, 315] width 143 height 25
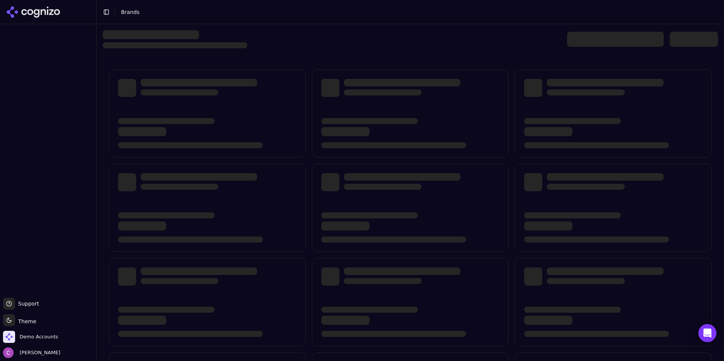
click at [590, 41] on div at bounding box center [615, 39] width 97 height 15
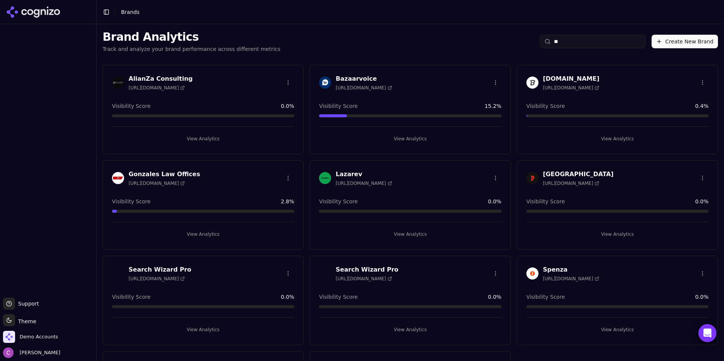
type input "*"
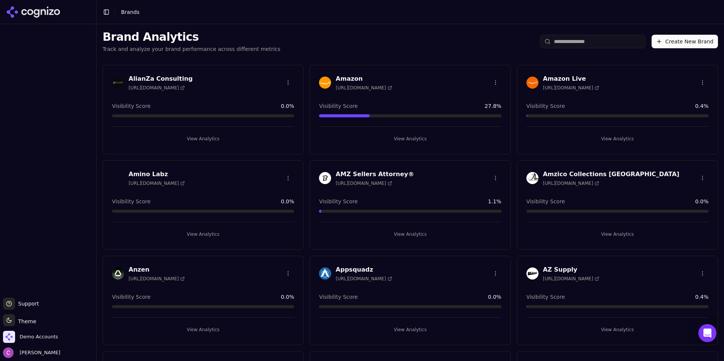
click at [589, 45] on input "search" at bounding box center [593, 42] width 106 height 14
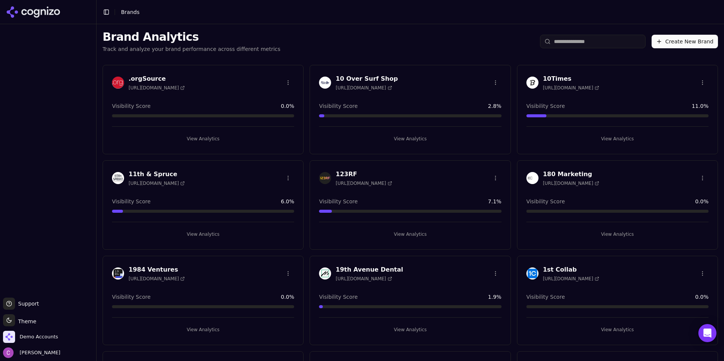
click at [572, 42] on input "search" at bounding box center [593, 42] width 106 height 14
click at [33, 332] on span "Demo Accounts" at bounding box center [30, 337] width 55 height 12
click at [34, 337] on span "Demo Accounts" at bounding box center [39, 337] width 38 height 7
click at [35, 338] on span "Demo Accounts" at bounding box center [39, 337] width 38 height 7
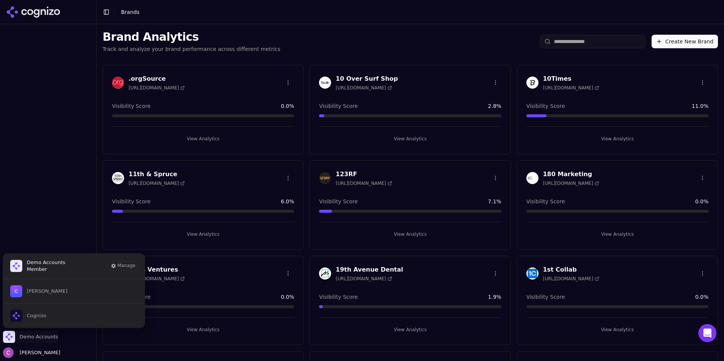
click at [41, 335] on span "Demo Accounts" at bounding box center [39, 337] width 38 height 7
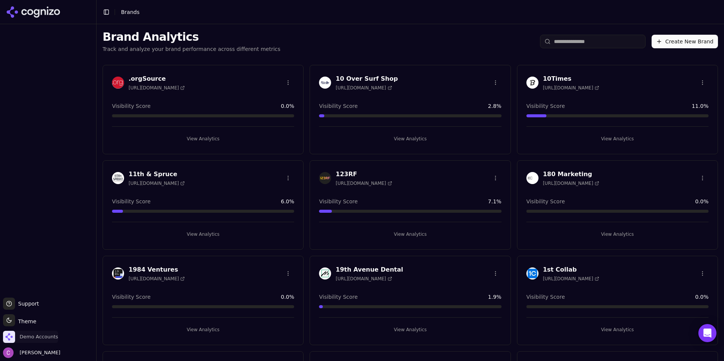
click at [38, 335] on span "Demo Accounts" at bounding box center [39, 337] width 38 height 7
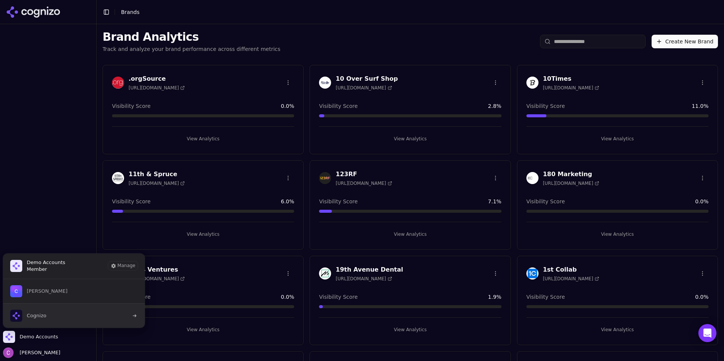
click at [56, 315] on button "Cognizo" at bounding box center [74, 315] width 143 height 25
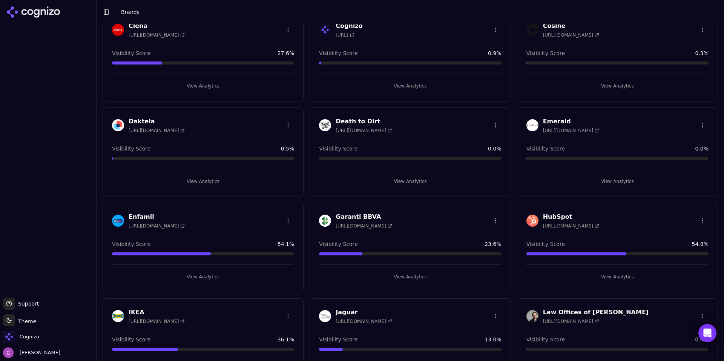
scroll to position [340, 0]
click at [572, 278] on button "View Analytics" at bounding box center [618, 277] width 182 height 12
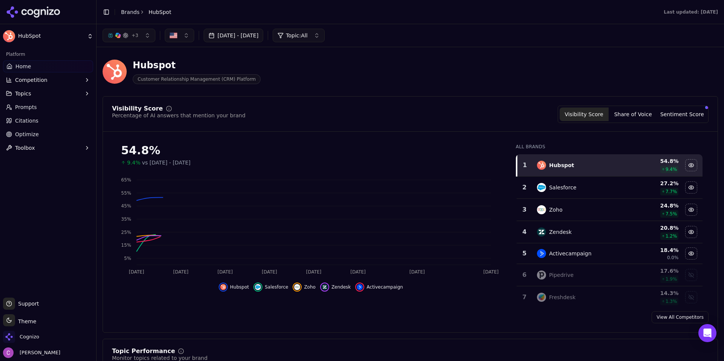
click at [523, 88] on div "Hubspot Customer Relationship Management (CRM) Platform" at bounding box center [411, 71] width 616 height 37
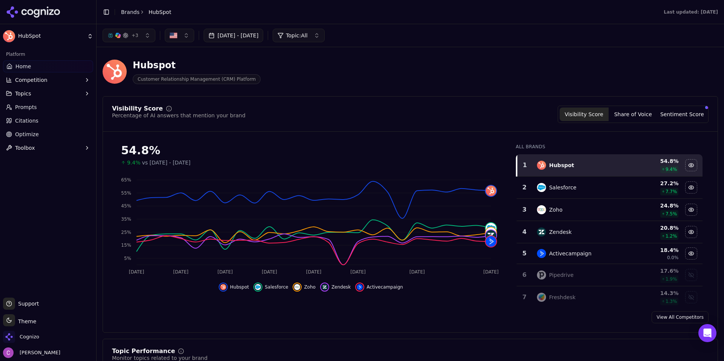
click at [403, 107] on div "Visibility Score Percentage of AI answers that mention your brand Visibility Sc…" at bounding box center [410, 114] width 597 height 17
click at [34, 332] on span "Cognizo" at bounding box center [21, 337] width 36 height 12
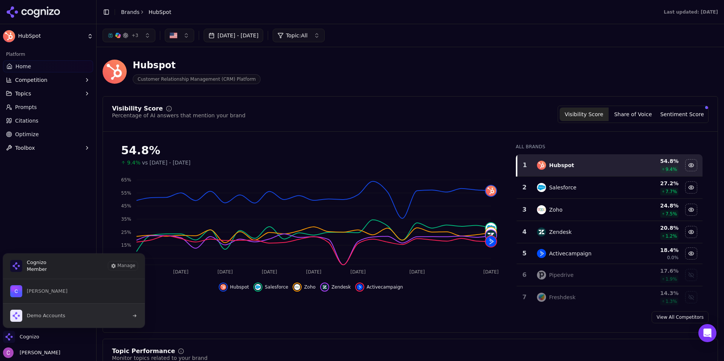
click at [76, 316] on button "Demo Accounts" at bounding box center [74, 315] width 143 height 25
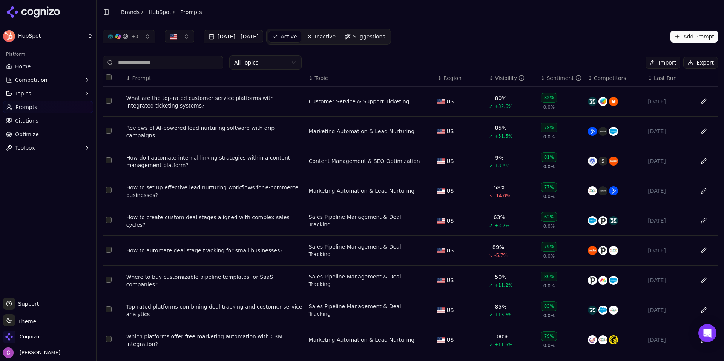
click at [159, 95] on div "What are the top-rated customer service platforms with integrated ticketing sys…" at bounding box center [214, 101] width 177 height 15
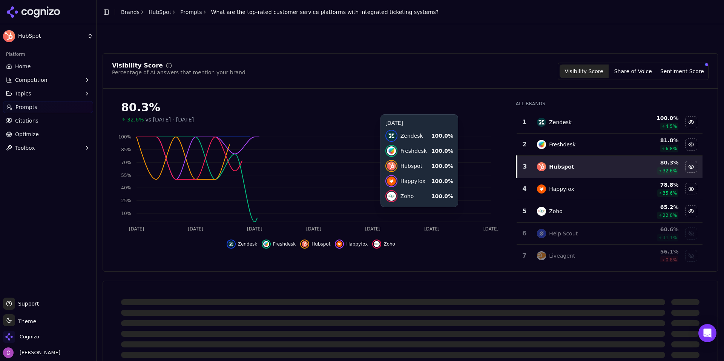
scroll to position [226, 0]
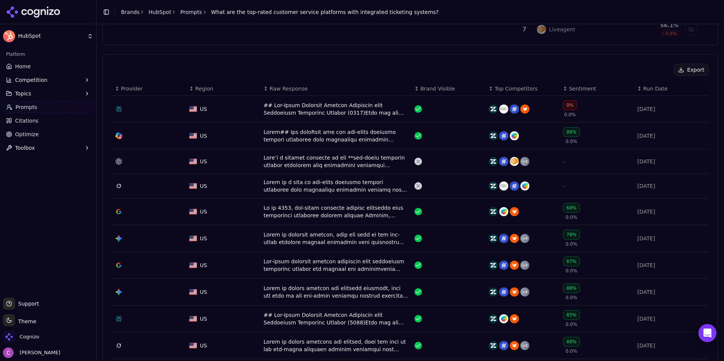
drag, startPoint x: 282, startPoint y: 105, endPoint x: 269, endPoint y: 92, distance: 18.2
click at [275, 77] on div "Export ↕ Provider ↕ Region ↕ Raw Response ↕ Brand Visible ↕ Top Competitors ↕ S…" at bounding box center [410, 221] width 597 height 314
click at [264, 116] on div "Data table" at bounding box center [336, 108] width 145 height 15
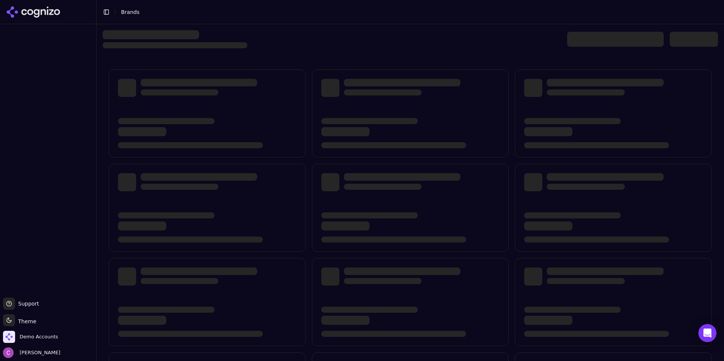
click at [345, 46] on div at bounding box center [411, 39] width 616 height 18
click at [311, 29] on div at bounding box center [411, 238] width 628 height 429
click at [452, 56] on div at bounding box center [411, 238] width 628 height 429
click at [332, 51] on div at bounding box center [411, 238] width 628 height 429
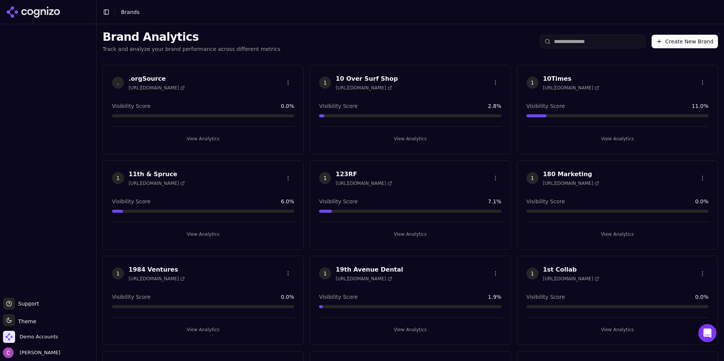
click at [607, 42] on input "search" at bounding box center [593, 42] width 106 height 14
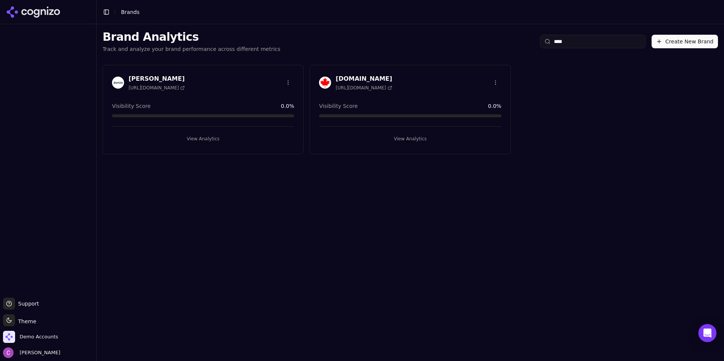
type input "****"
click at [407, 139] on button "View Analytics" at bounding box center [410, 139] width 182 height 12
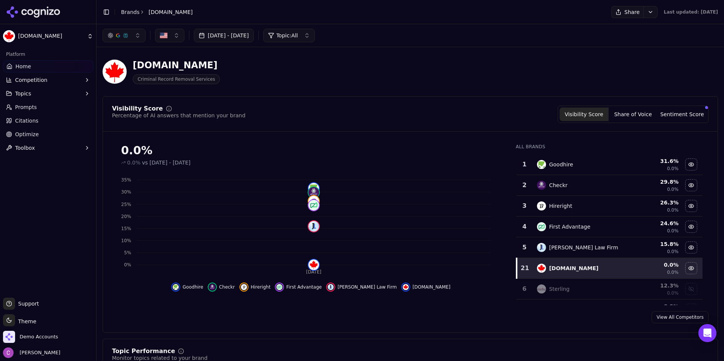
click at [438, 97] on div "Visibility Score Percentage of AI answers that mention your brand Visibility Sc…" at bounding box center [411, 214] width 616 height 237
click at [302, 118] on div "Visibility Score Percentage of AI answers that mention your brand Visibility Sc…" at bounding box center [410, 114] width 597 height 17
click at [294, 90] on div "[DOMAIN_NAME] Criminal Record Removal Services" at bounding box center [411, 71] width 616 height 37
click at [163, 30] on button "button" at bounding box center [169, 36] width 29 height 14
click at [321, 74] on div "[DOMAIN_NAME] Criminal Record Removal Services" at bounding box center [272, 71] width 338 height 25
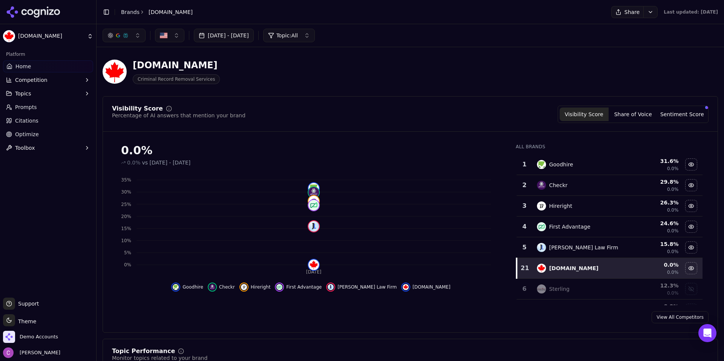
click at [484, 108] on div "Visibility Score Percentage of AI answers that mention your brand Visibility Sc…" at bounding box center [410, 114] width 597 height 17
click at [452, 86] on div "[DOMAIN_NAME] Criminal Record Removal Services" at bounding box center [411, 71] width 616 height 37
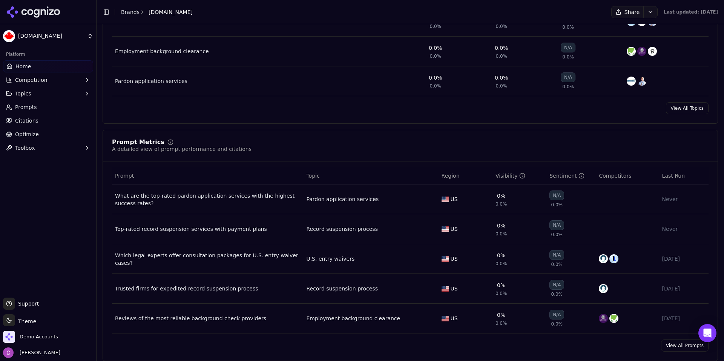
scroll to position [528, 0]
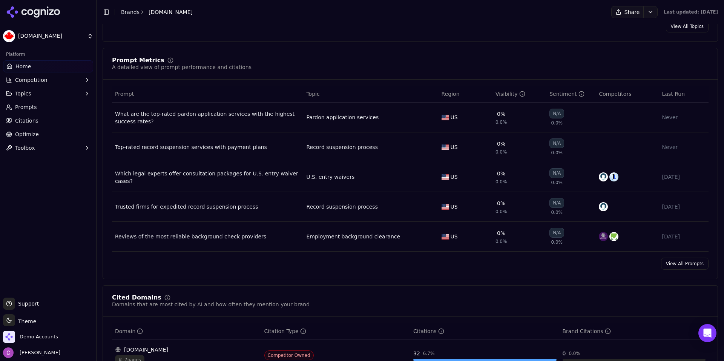
click at [673, 266] on link "View All Prompts" at bounding box center [685, 264] width 48 height 12
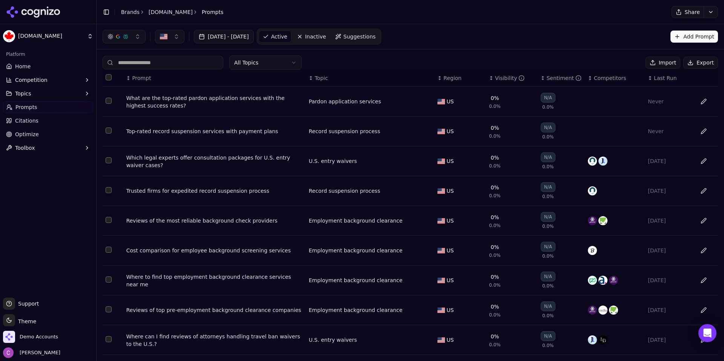
click at [695, 63] on button "Export" at bounding box center [701, 63] width 35 height 12
click at [661, 62] on button "Import" at bounding box center [663, 63] width 35 height 12
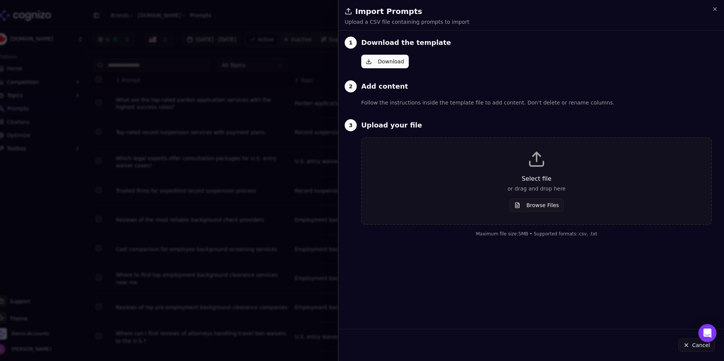
click at [544, 203] on button "Browse Files" at bounding box center [537, 205] width 54 height 14
click at [711, 8] on h2 "Import Prompts" at bounding box center [532, 11] width 374 height 11
click at [715, 8] on icon "button" at bounding box center [715, 9] width 6 height 6
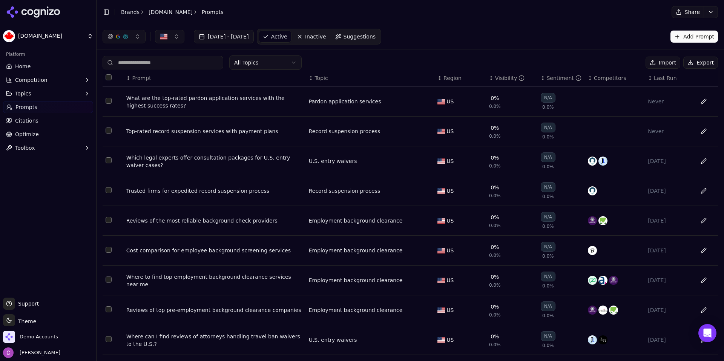
click at [659, 64] on button "Import" at bounding box center [663, 63] width 35 height 12
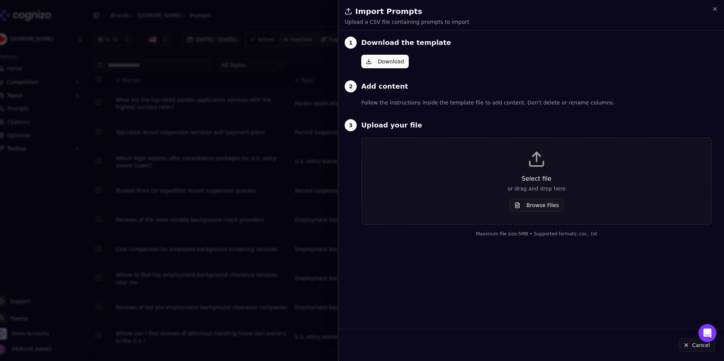
click at [394, 63] on button "Download" at bounding box center [385, 62] width 48 height 14
click at [538, 206] on button "Browse Files" at bounding box center [537, 205] width 54 height 14
click at [703, 349] on button "Cancel" at bounding box center [697, 345] width 37 height 14
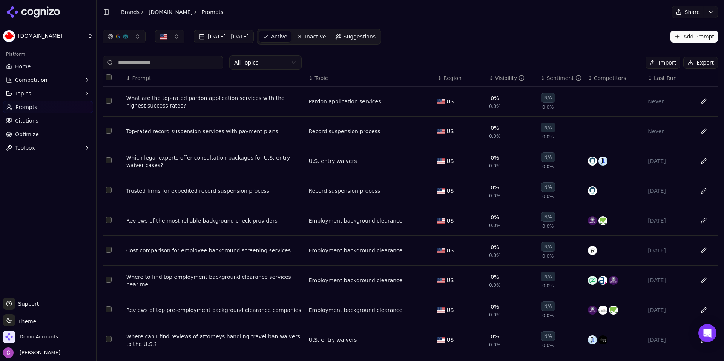
click at [244, 15] on div "Share" at bounding box center [479, 12] width 492 height 12
click at [652, 58] on button "Import" at bounding box center [663, 63] width 35 height 12
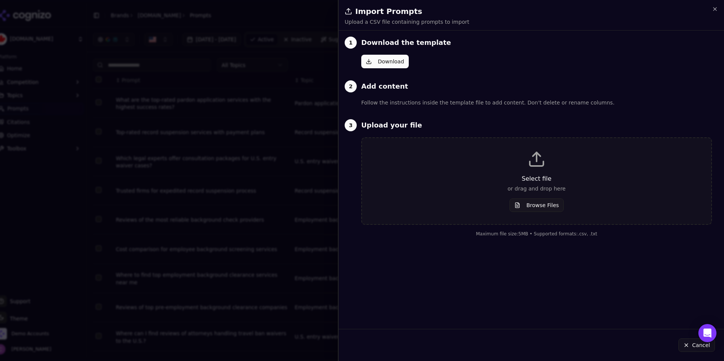
click at [651, 61] on div "1 Download the template Download 2 Add content Follow the instructions inside t…" at bounding box center [529, 137] width 380 height 200
click at [464, 188] on p "or drag and drop here" at bounding box center [536, 189] width 325 height 8
click at [536, 185] on p "or drag and drop here" at bounding box center [536, 189] width 325 height 8
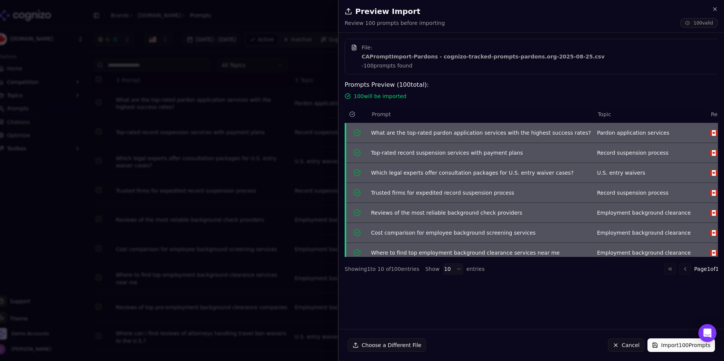
click at [672, 344] on button "Import 100 Prompts" at bounding box center [682, 345] width 68 height 14
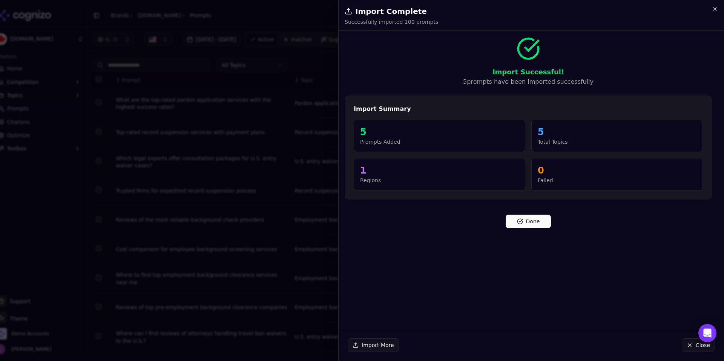
click at [539, 218] on button "Done" at bounding box center [528, 222] width 45 height 14
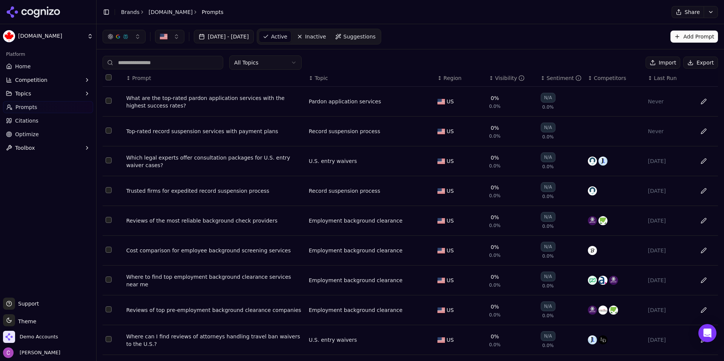
click at [105, 77] on th "Data table" at bounding box center [113, 78] width 21 height 17
click at [108, 78] on button "Select all rows" at bounding box center [109, 77] width 6 height 6
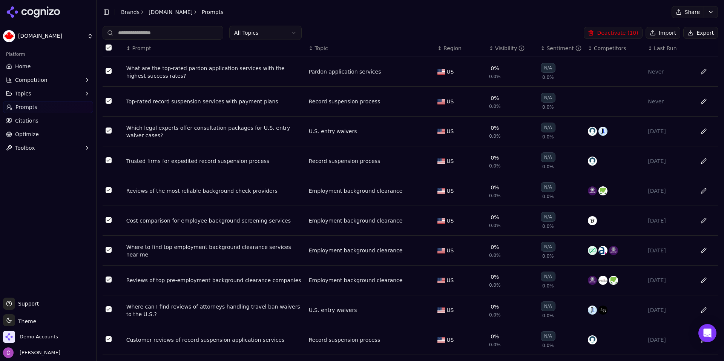
scroll to position [48, 0]
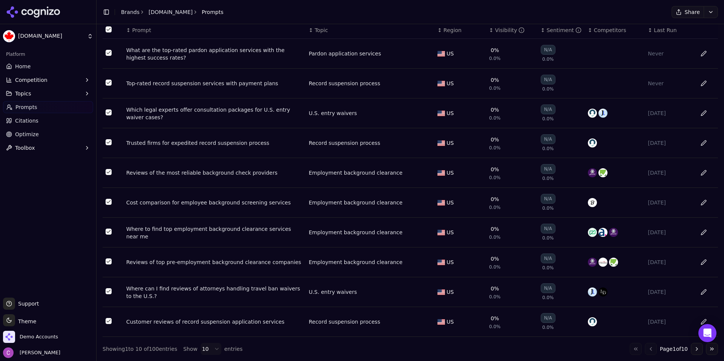
click at [207, 349] on html "[DOMAIN_NAME] Platform Home Competition Topics Prompts Citations Optimize Toolb…" at bounding box center [362, 180] width 724 height 361
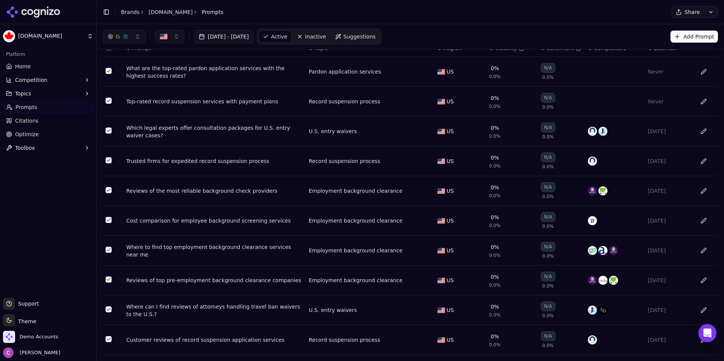
scroll to position [0, 0]
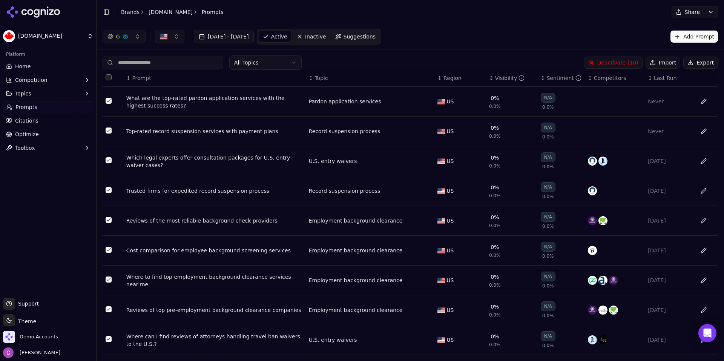
click at [110, 72] on th "Data table" at bounding box center [113, 78] width 21 height 17
click at [109, 78] on button "Select all rows" at bounding box center [109, 77] width 6 height 6
click at [625, 65] on button "Deactivate ( 100 )" at bounding box center [612, 63] width 62 height 12
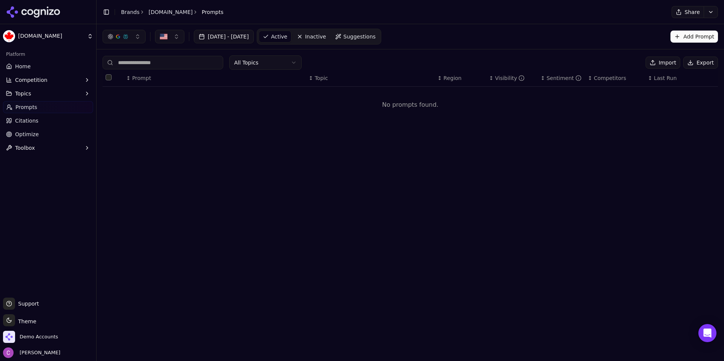
click at [672, 64] on button "Import" at bounding box center [663, 63] width 35 height 12
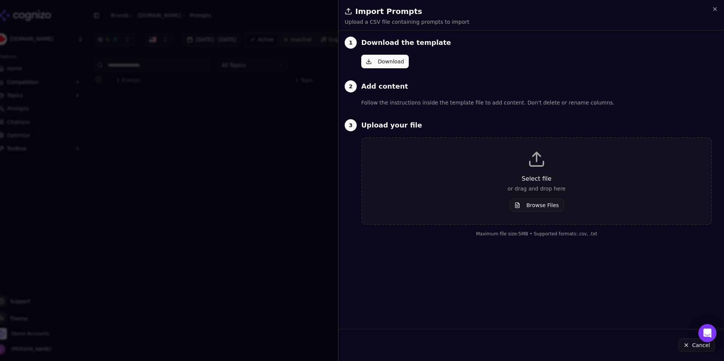
click at [424, 164] on div "Select file or drag and drop here Browse Files" at bounding box center [536, 181] width 325 height 62
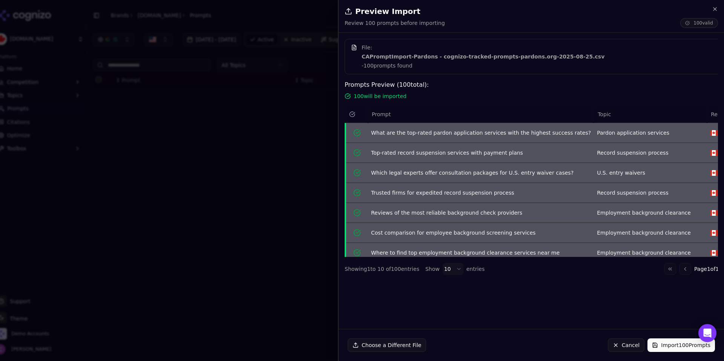
click at [676, 341] on button "Import 100 Prompts" at bounding box center [682, 345] width 68 height 14
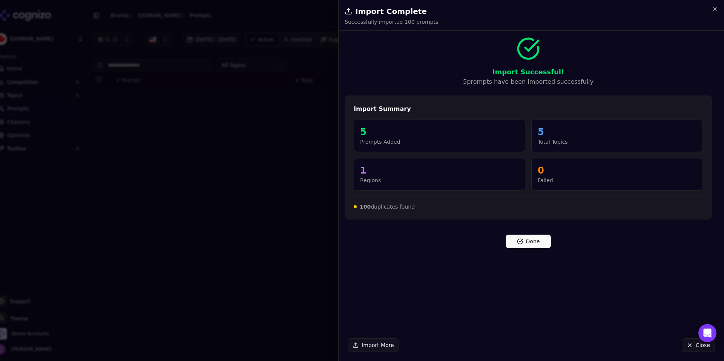
click at [533, 238] on button "Done" at bounding box center [528, 242] width 45 height 14
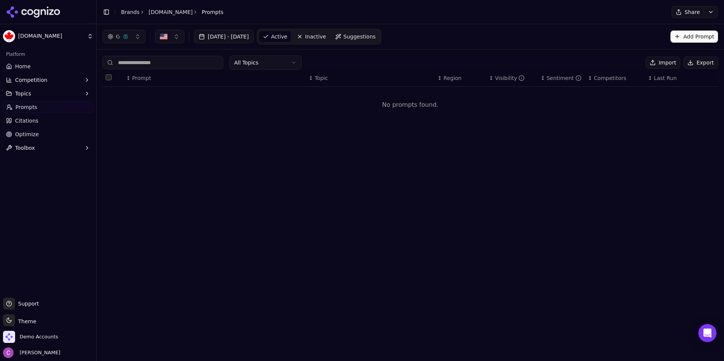
click at [170, 40] on button "button" at bounding box center [169, 37] width 29 height 14
type input "****"
click at [179, 131] on div "All Topics Import Export ↕ Prompt ↕ Topic ↕ Region ↕ Visibility ↕ Sentiment ↕ C…" at bounding box center [411, 92] width 628 height 86
click at [154, 13] on link "[DOMAIN_NAME]" at bounding box center [171, 12] width 44 height 8
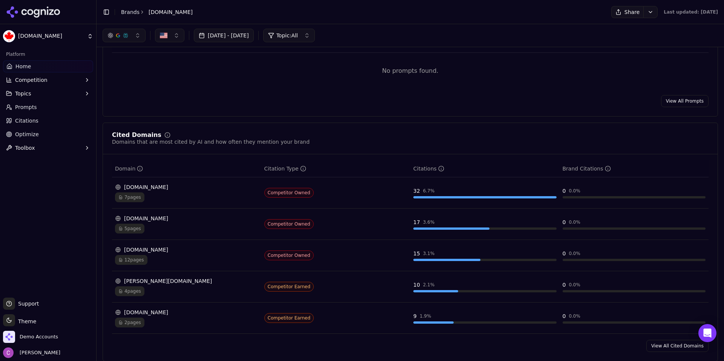
scroll to position [528, 0]
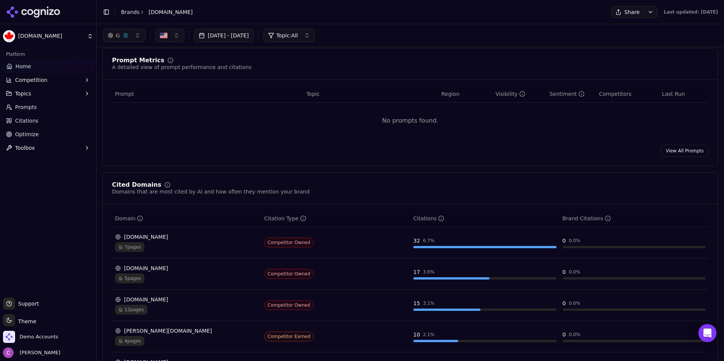
click at [685, 154] on link "View All Prompts" at bounding box center [685, 151] width 48 height 12
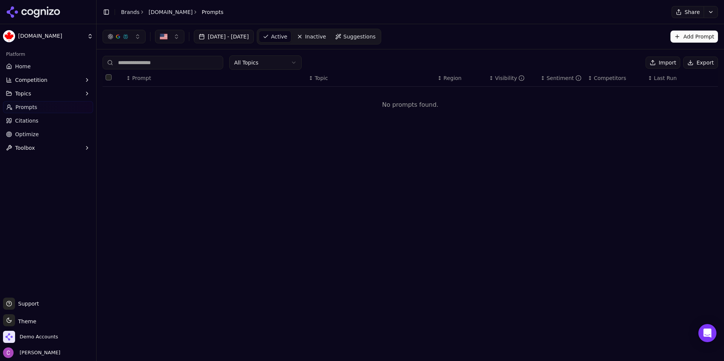
click at [677, 60] on button "Import" at bounding box center [663, 63] width 35 height 12
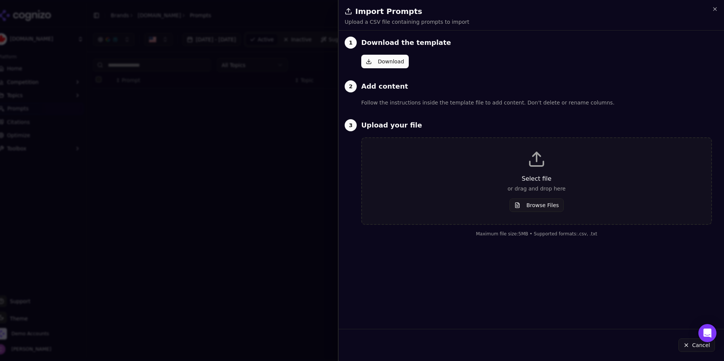
click at [530, 202] on button "Browse Files" at bounding box center [537, 205] width 54 height 14
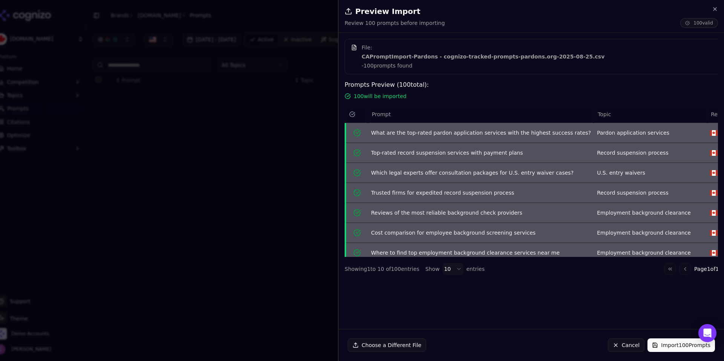
click at [672, 349] on button "Import 100 Prompts" at bounding box center [682, 345] width 68 height 14
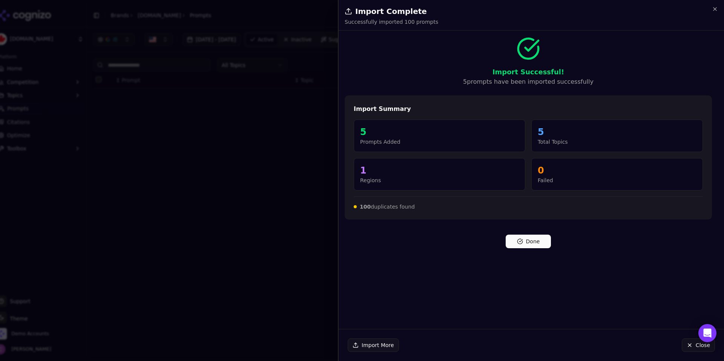
click at [518, 240] on button "Done" at bounding box center [528, 242] width 45 height 14
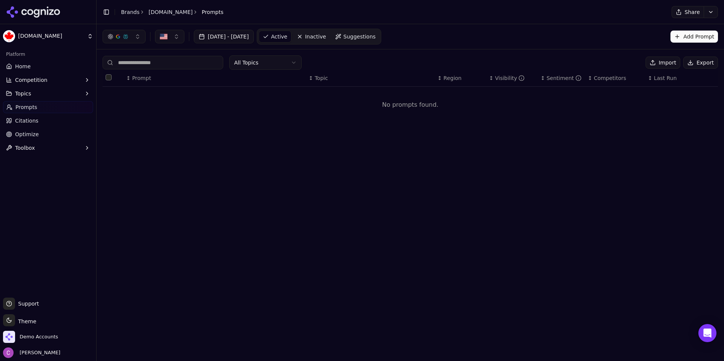
click at [326, 34] on span "Inactive" at bounding box center [315, 37] width 21 height 8
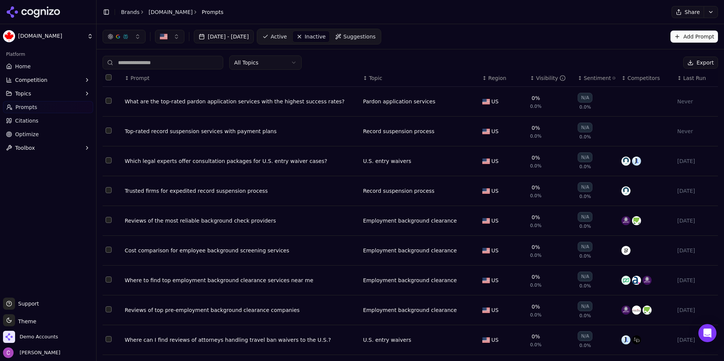
click at [109, 79] on button "Select all rows" at bounding box center [109, 77] width 6 height 6
click at [178, 38] on button "button" at bounding box center [169, 37] width 29 height 14
type input "*"
click at [428, 47] on div "[DATE] - [DATE] Active Inactive Suggestions Add Prompt" at bounding box center [411, 36] width 628 height 25
click at [34, 38] on html "[DOMAIN_NAME] Platform Home Competition Topics Prompts Citations Optimize Toolb…" at bounding box center [362, 180] width 724 height 361
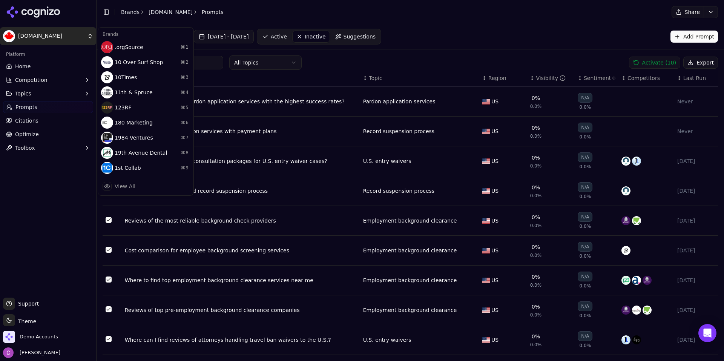
click at [20, 63] on html "[DOMAIN_NAME] Platform Home Competition Topics Prompts Citations Optimize Toolb…" at bounding box center [362, 180] width 724 height 361
click at [22, 65] on span "Home" at bounding box center [22, 67] width 15 height 8
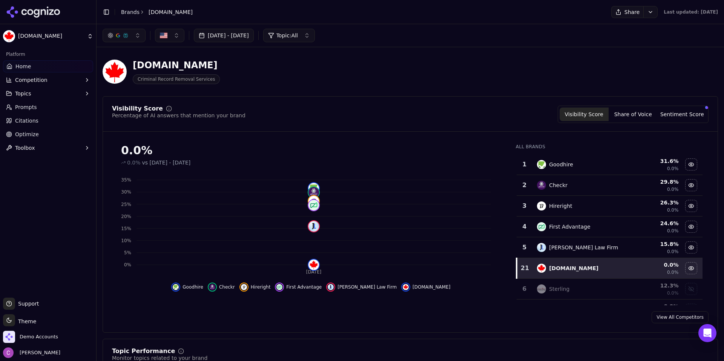
click at [15, 66] on link "Home" at bounding box center [48, 66] width 90 height 12
click at [123, 8] on div "Toggle Sidebar Brands [DOMAIN_NAME]" at bounding box center [148, 12] width 102 height 11
click at [125, 11] on link "Brands" at bounding box center [130, 12] width 18 height 6
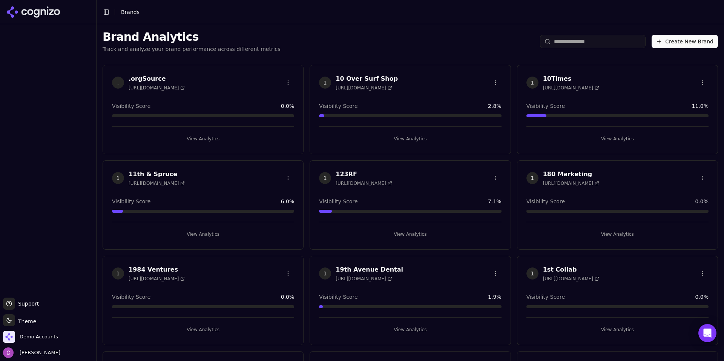
click at [614, 45] on html "Support Support Toggle theme Theme Demo Accounts [PERSON_NAME] Toggle Sidebar B…" at bounding box center [362, 180] width 724 height 361
click at [614, 43] on html "Support Support Toggle theme Theme Demo Accounts [PERSON_NAME] Toggle Sidebar B…" at bounding box center [362, 180] width 724 height 361
drag, startPoint x: 578, startPoint y: 42, endPoint x: 580, endPoint y: 34, distance: 8.5
click at [580, 35] on input "search" at bounding box center [593, 42] width 106 height 14
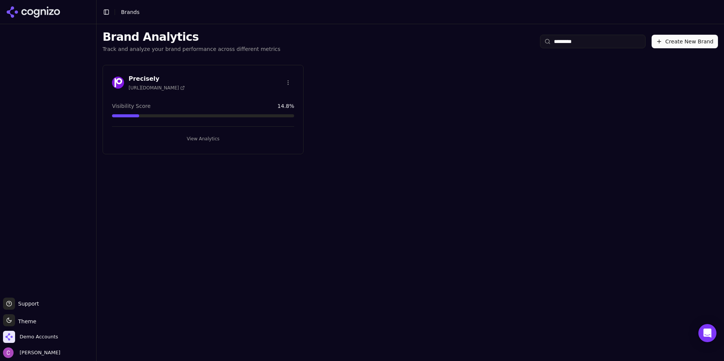
type input "*********"
click at [202, 144] on div "Precisely [URL][DOMAIN_NAME] Visibility Score 14.8 % View Analytics" at bounding box center [203, 109] width 201 height 89
click at [202, 140] on button "View Analytics" at bounding box center [203, 139] width 182 height 12
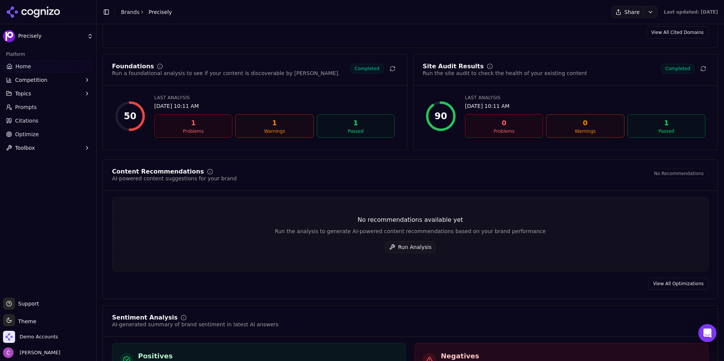
scroll to position [1094, 0]
